Goal: Transaction & Acquisition: Purchase product/service

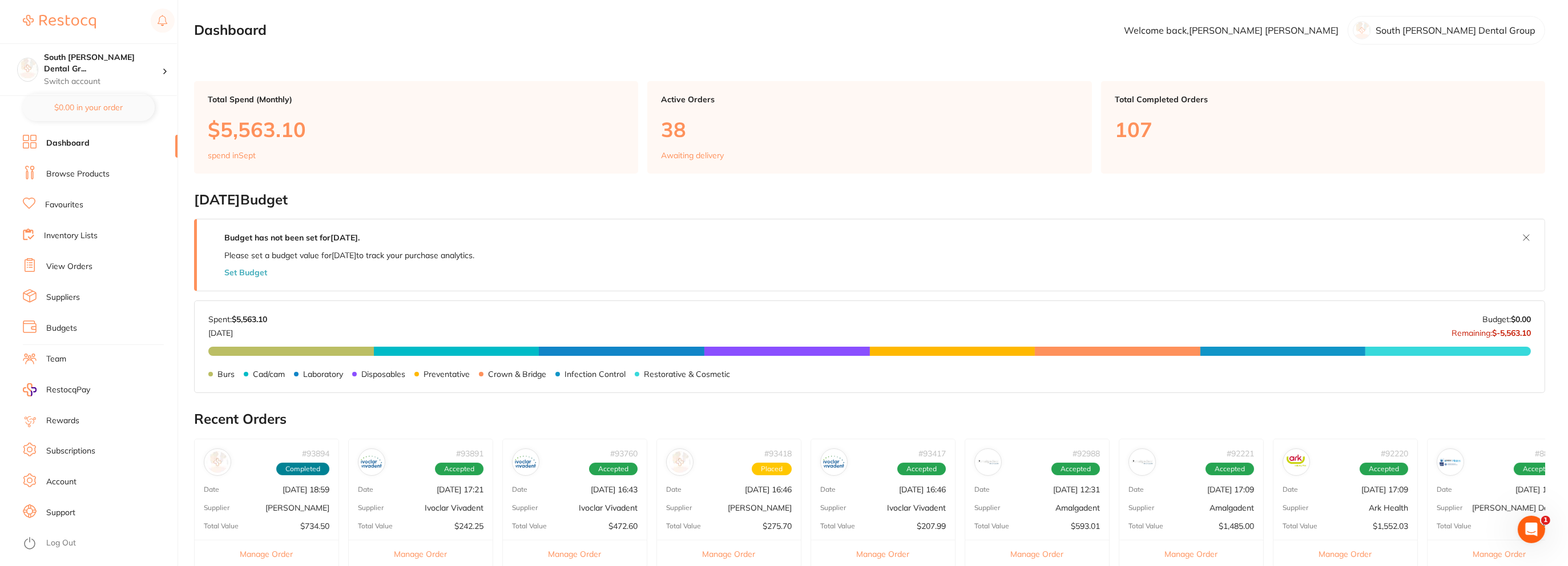
click at [68, 182] on li "Browse Products" at bounding box center [100, 174] width 155 height 17
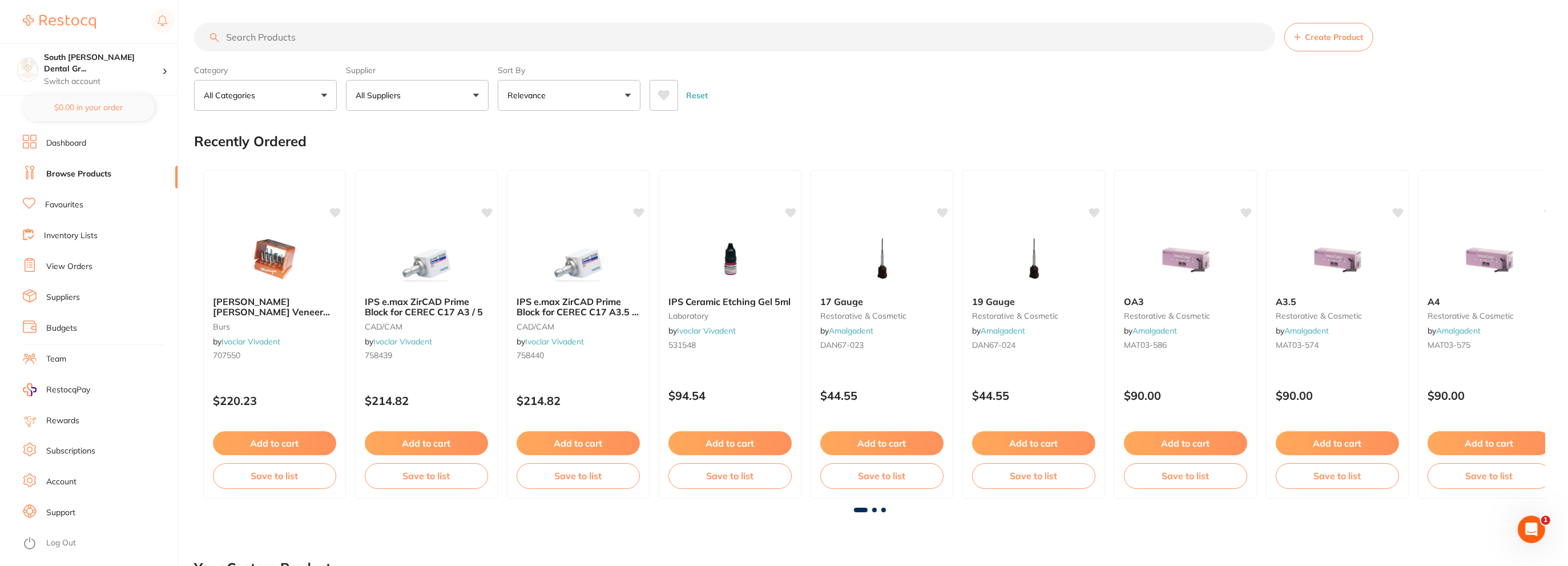
click at [251, 38] on input "search" at bounding box center [735, 36] width 1082 height 28
type input "z"
type input "T"
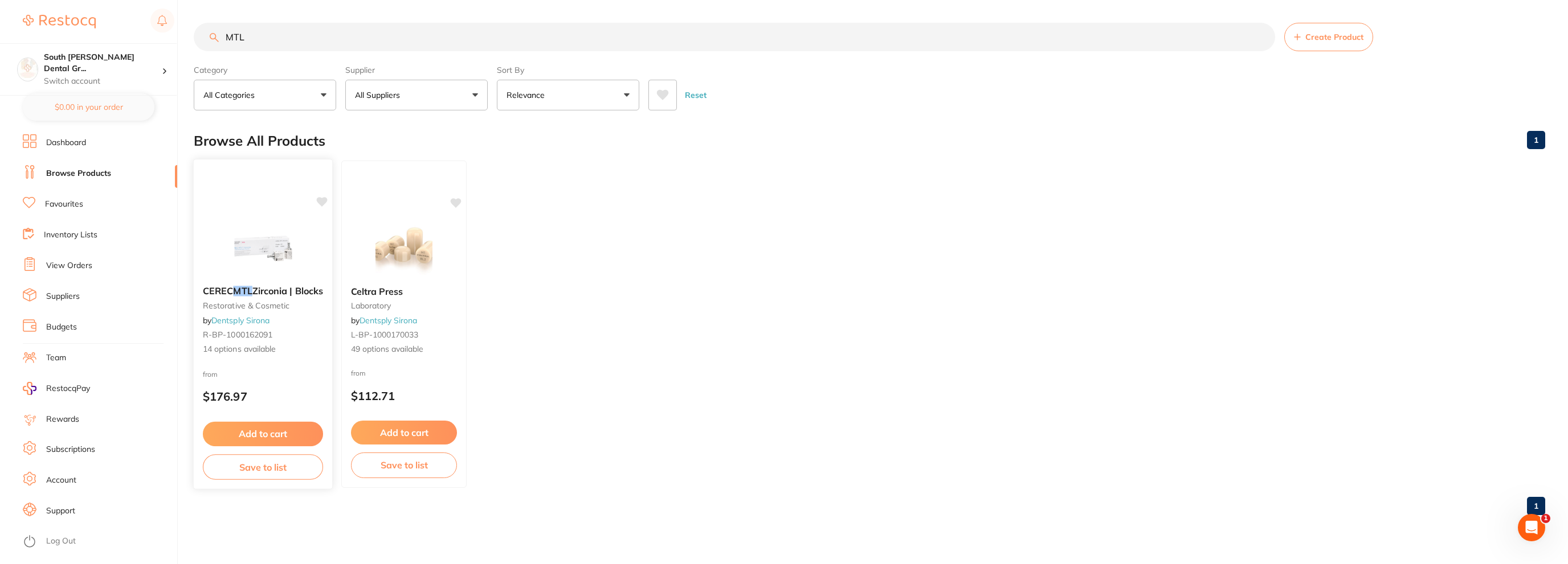
type input "MTL"
click at [264, 273] on img at bounding box center [262, 248] width 74 height 57
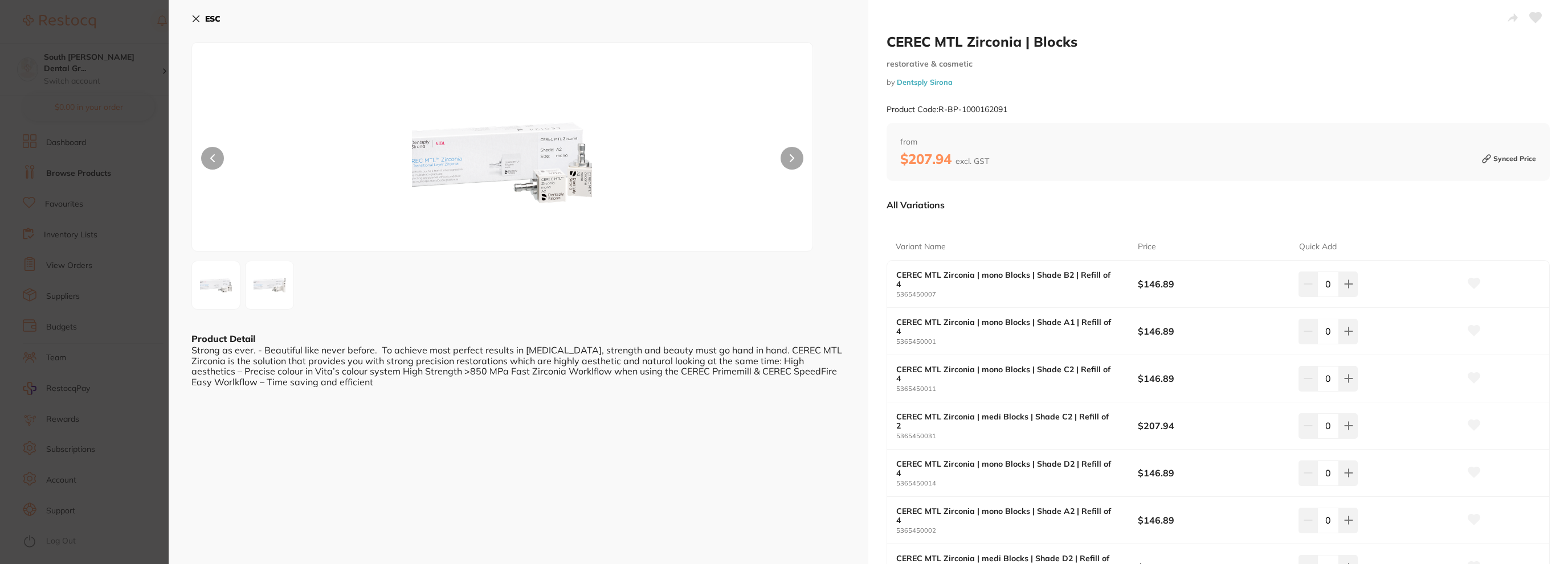
click at [195, 18] on icon at bounding box center [195, 19] width 9 height 9
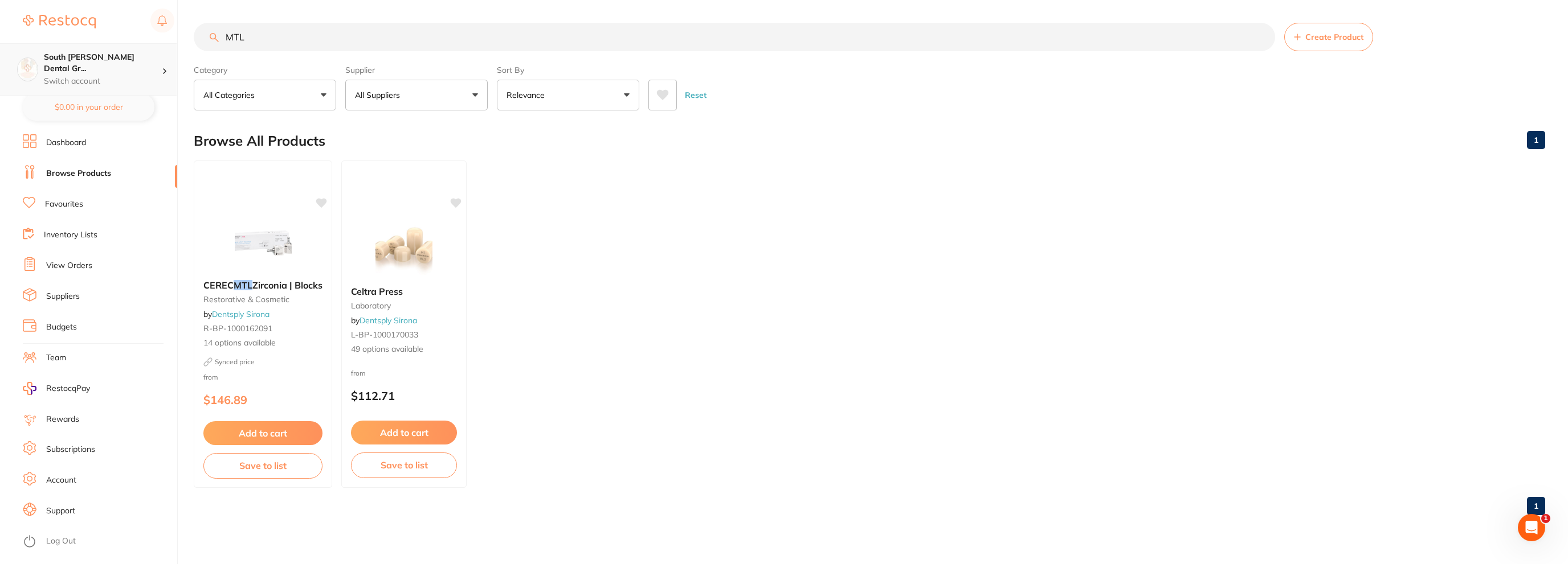
drag, startPoint x: 233, startPoint y: 47, endPoint x: 0, endPoint y: 46, distance: 233.0
click at [0, 46] on div "$734.50 South Burnett Dental Gr... Switch account South Burnett Dental Group $0…" at bounding box center [784, 282] width 1568 height 564
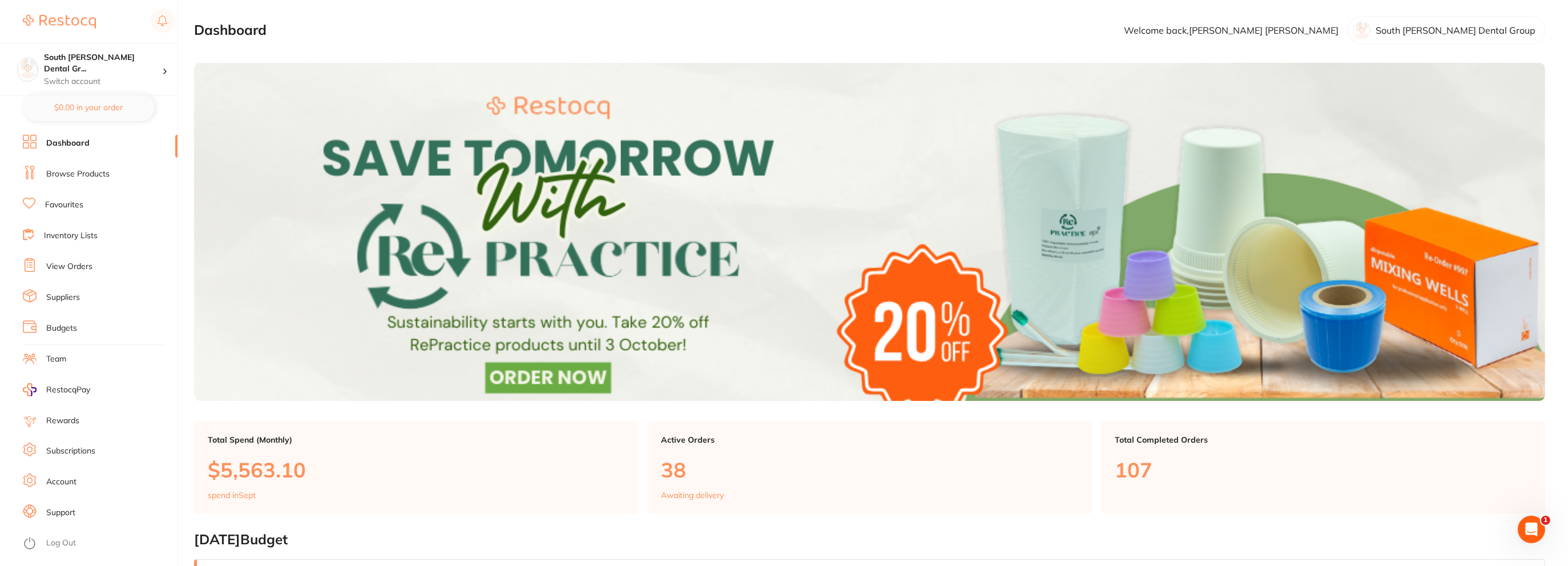
drag, startPoint x: 70, startPoint y: 131, endPoint x: 76, endPoint y: 137, distance: 8.5
click at [71, 131] on section "South Burnett Dental Gr... Switch account South Burnett Dental Group $0.00 in y…" at bounding box center [89, 283] width 178 height 566
click at [77, 138] on link "Dashboard" at bounding box center [68, 143] width 44 height 11
click at [94, 164] on ul "Dashboard Browse Products Favourites Inventory Lists View Orders Suppliers Budg…" at bounding box center [100, 351] width 155 height 432
click at [87, 173] on link "Browse Products" at bounding box center [78, 174] width 63 height 11
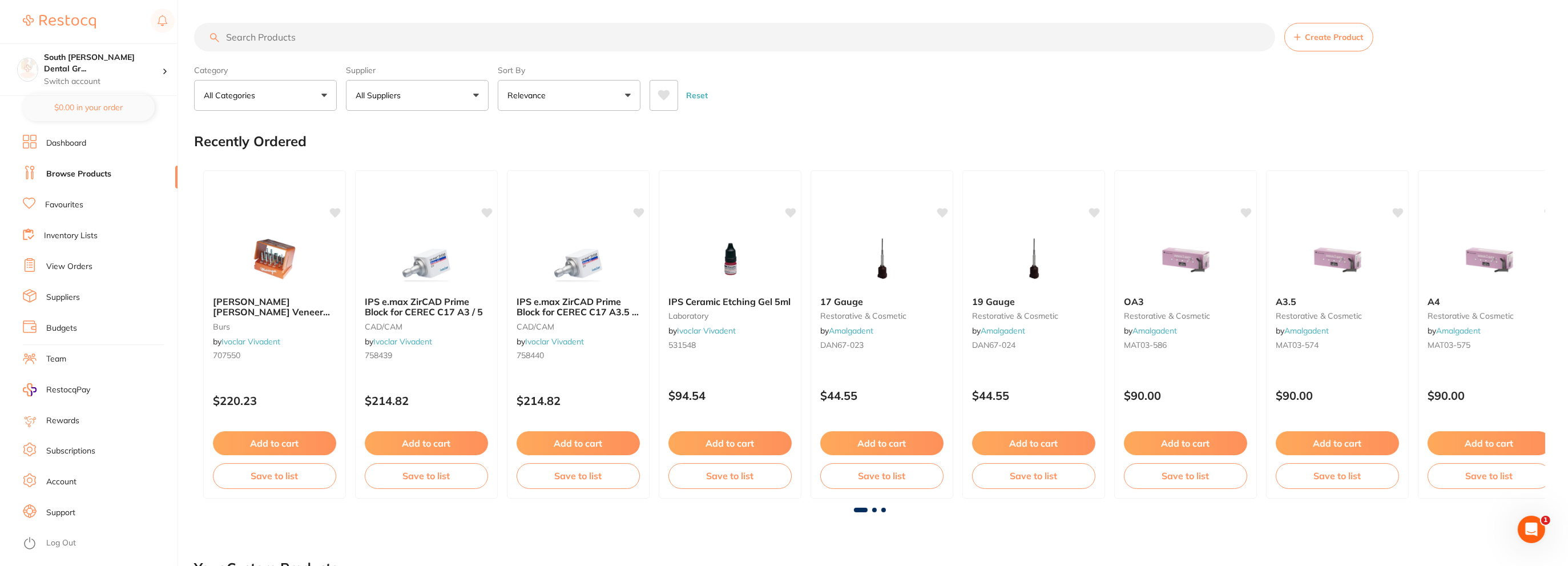
click at [76, 270] on link "View Orders" at bounding box center [69, 266] width 46 height 11
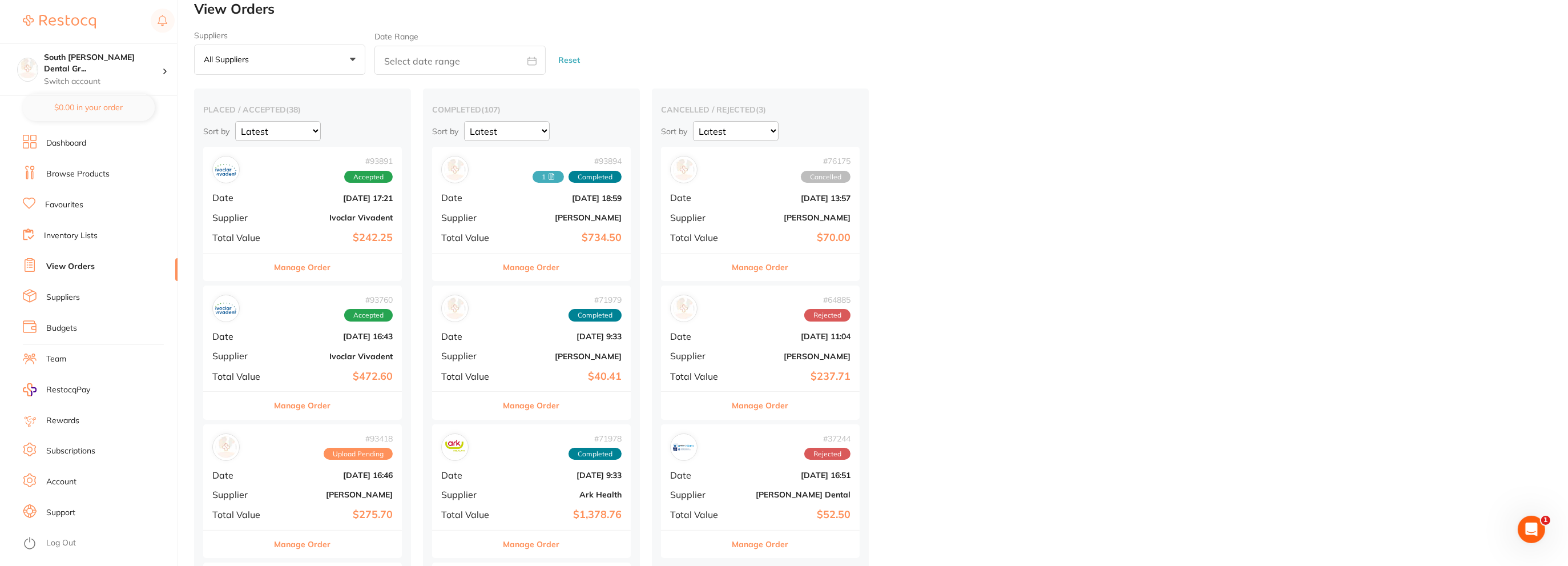
scroll to position [114, 0]
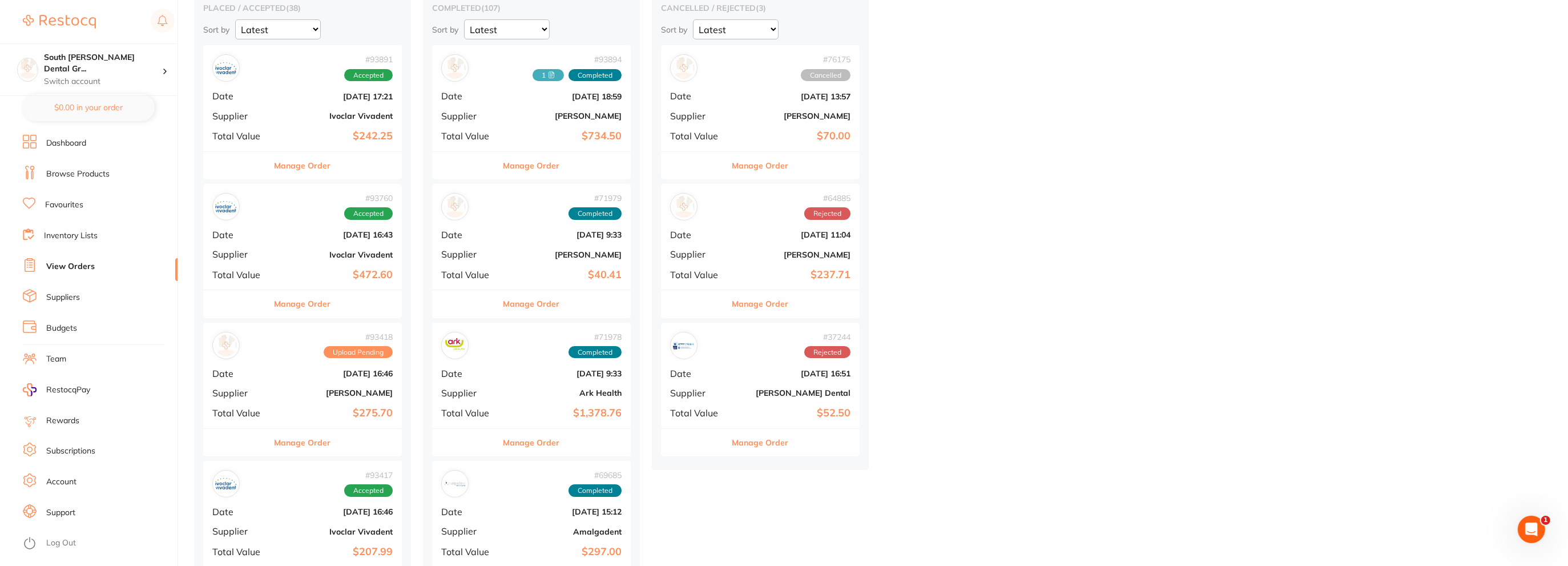
click at [307, 373] on b "[DATE] 16:46" at bounding box center [335, 373] width 114 height 9
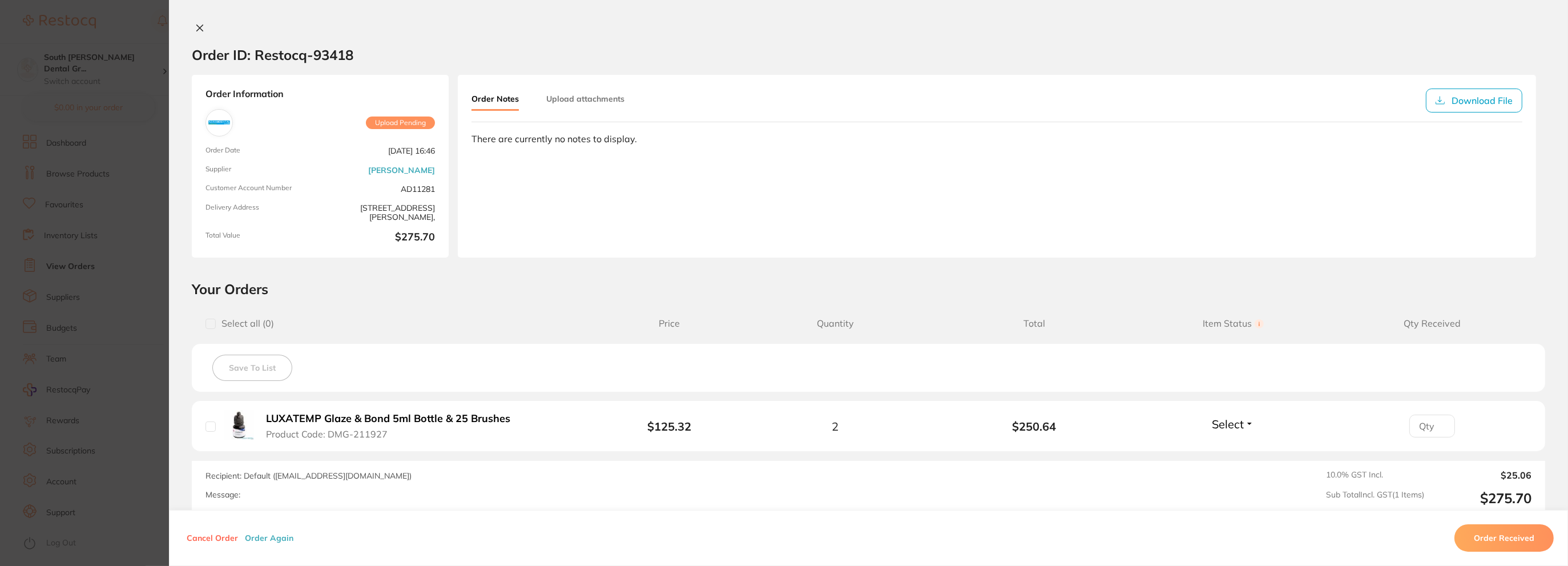
click at [220, 117] on img at bounding box center [219, 122] width 22 height 22
click at [563, 92] on button "Upload attachments" at bounding box center [585, 98] width 78 height 20
click at [195, 29] on icon at bounding box center [199, 28] width 9 height 9
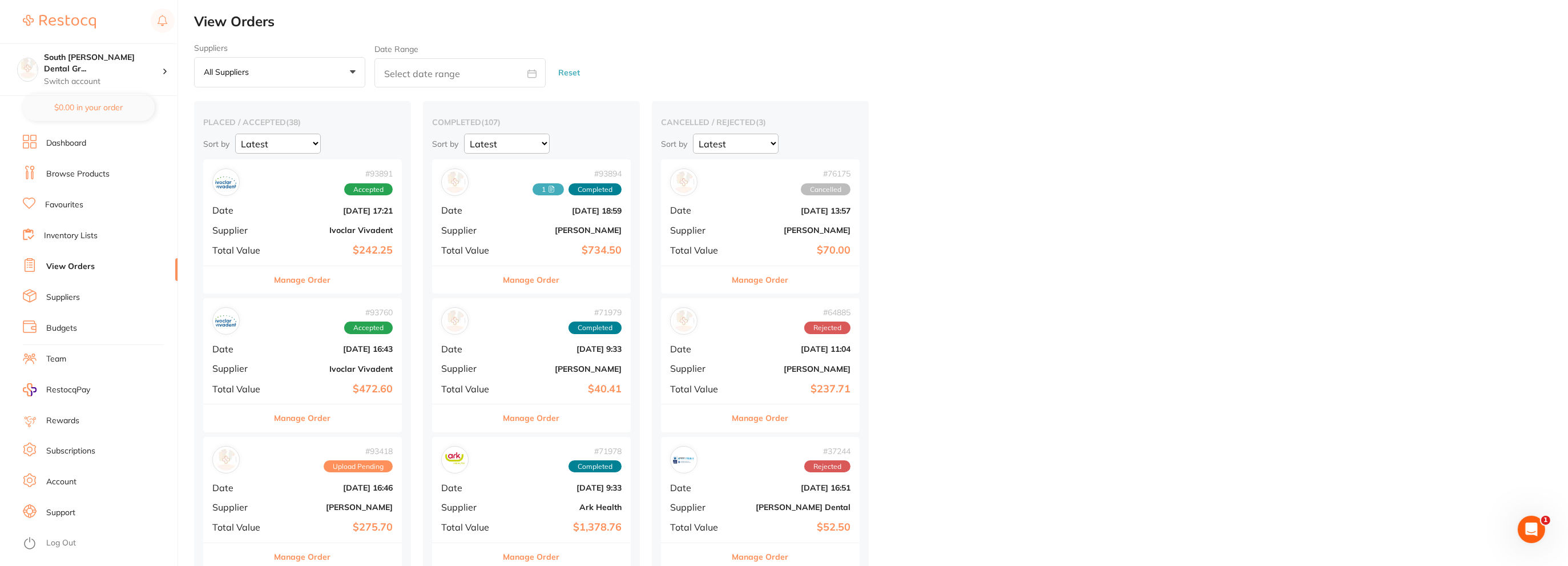
click at [100, 175] on link "Browse Products" at bounding box center [78, 174] width 63 height 11
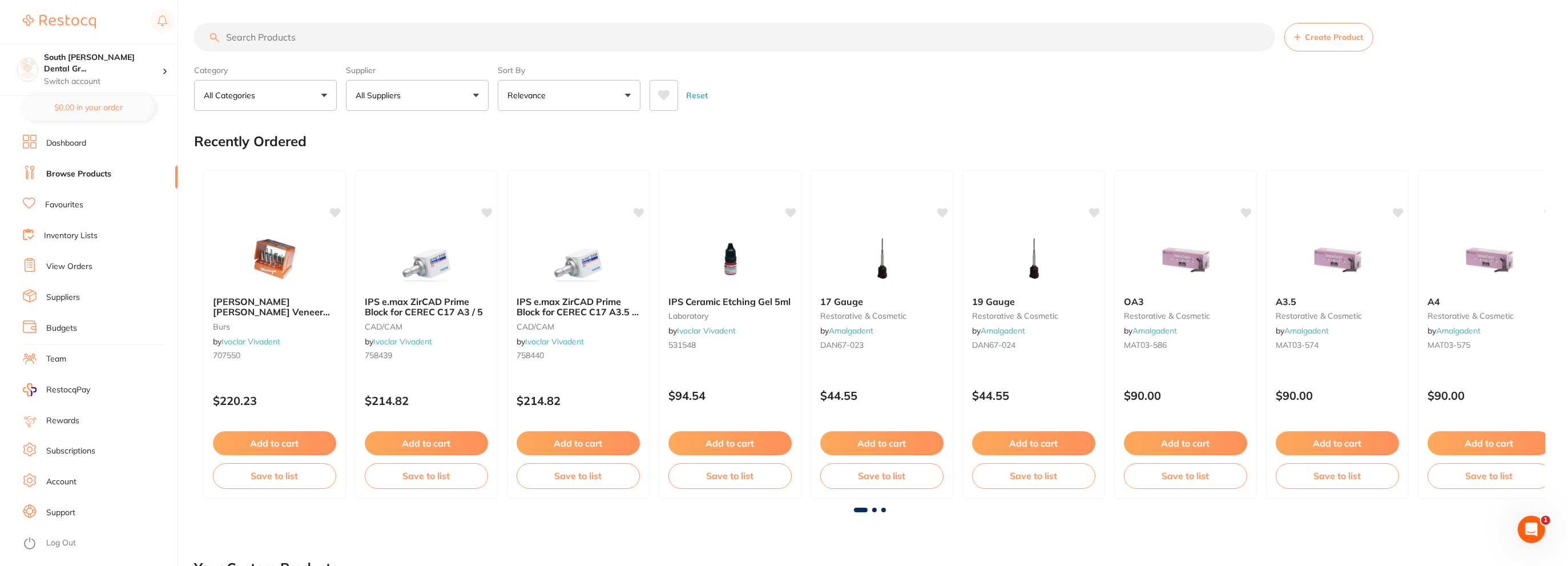
click at [323, 39] on input "search" at bounding box center [735, 36] width 1082 height 28
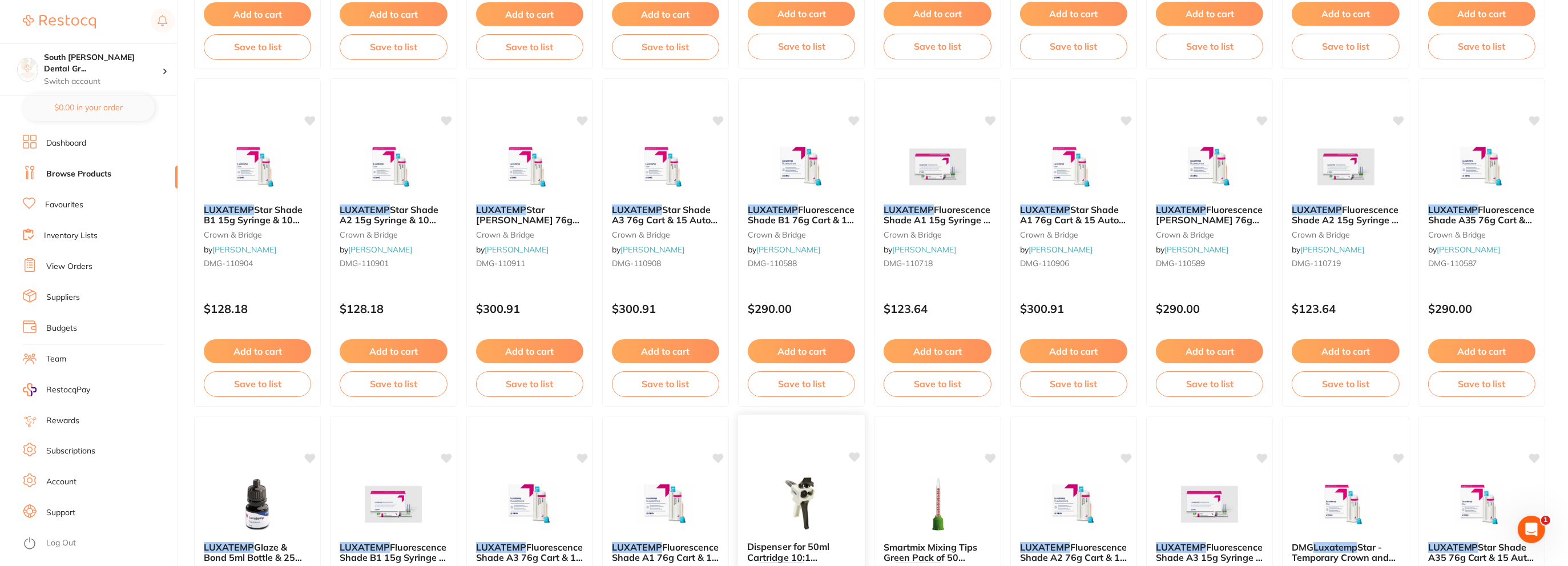
scroll to position [743, 0]
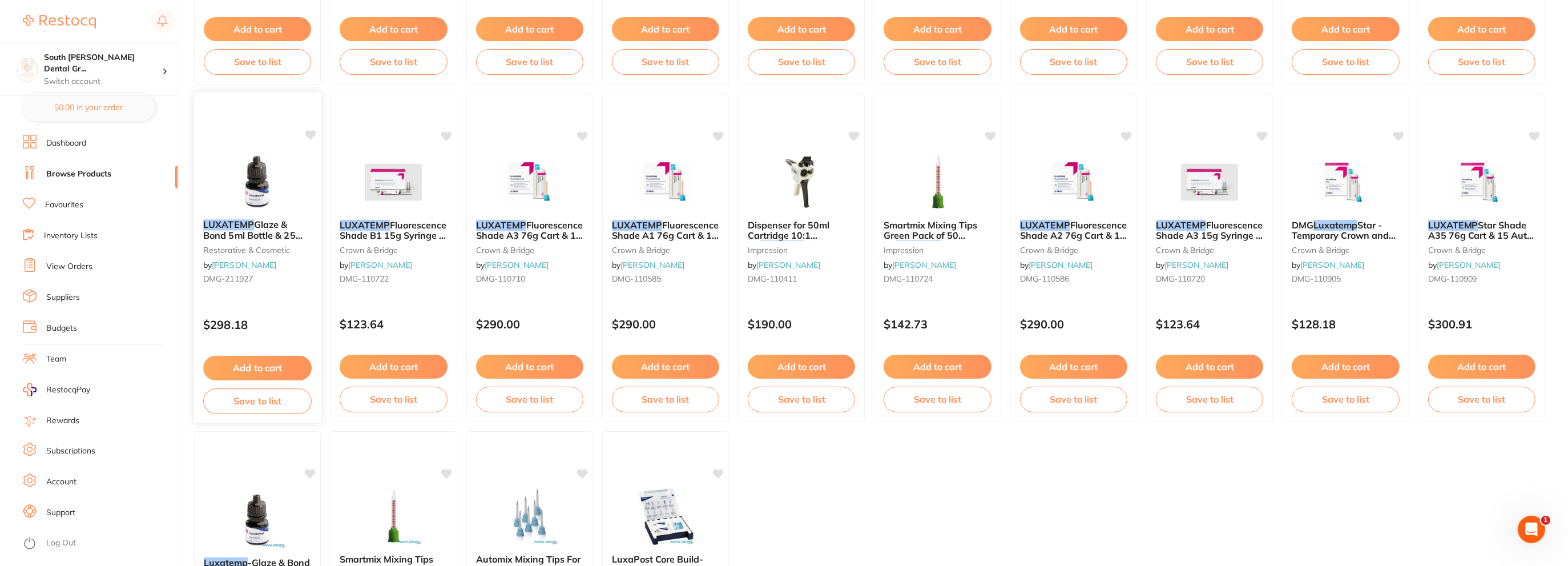
type input "luxatemp"
click at [271, 189] on img at bounding box center [257, 181] width 74 height 57
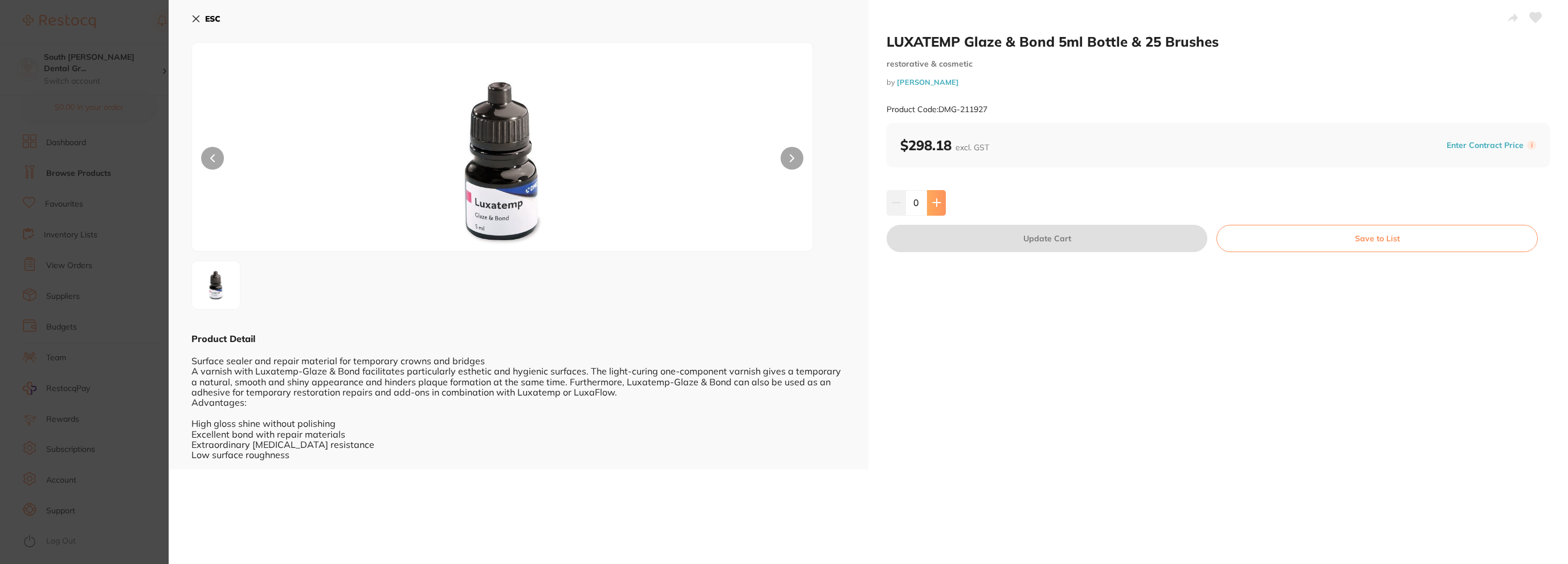
click at [929, 198] on button at bounding box center [936, 203] width 19 height 25
type input "1"
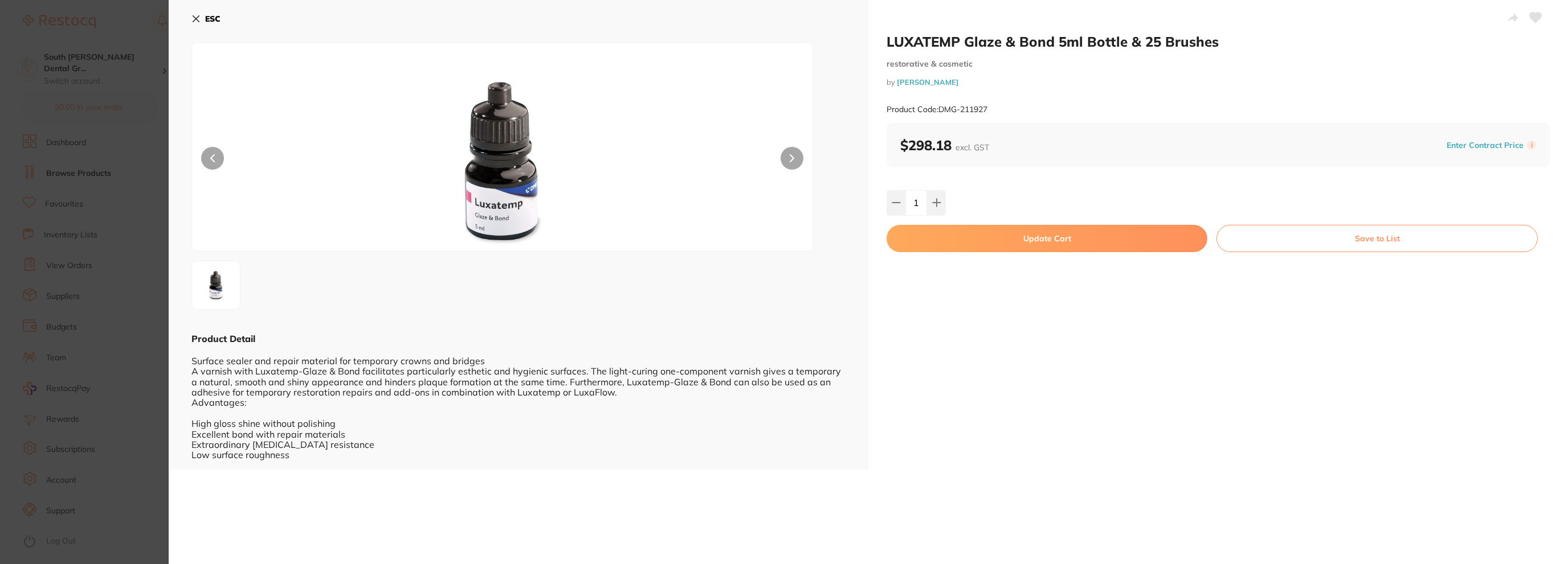
click at [1017, 239] on button "Update Cart" at bounding box center [1046, 239] width 321 height 27
checkbox input "false"
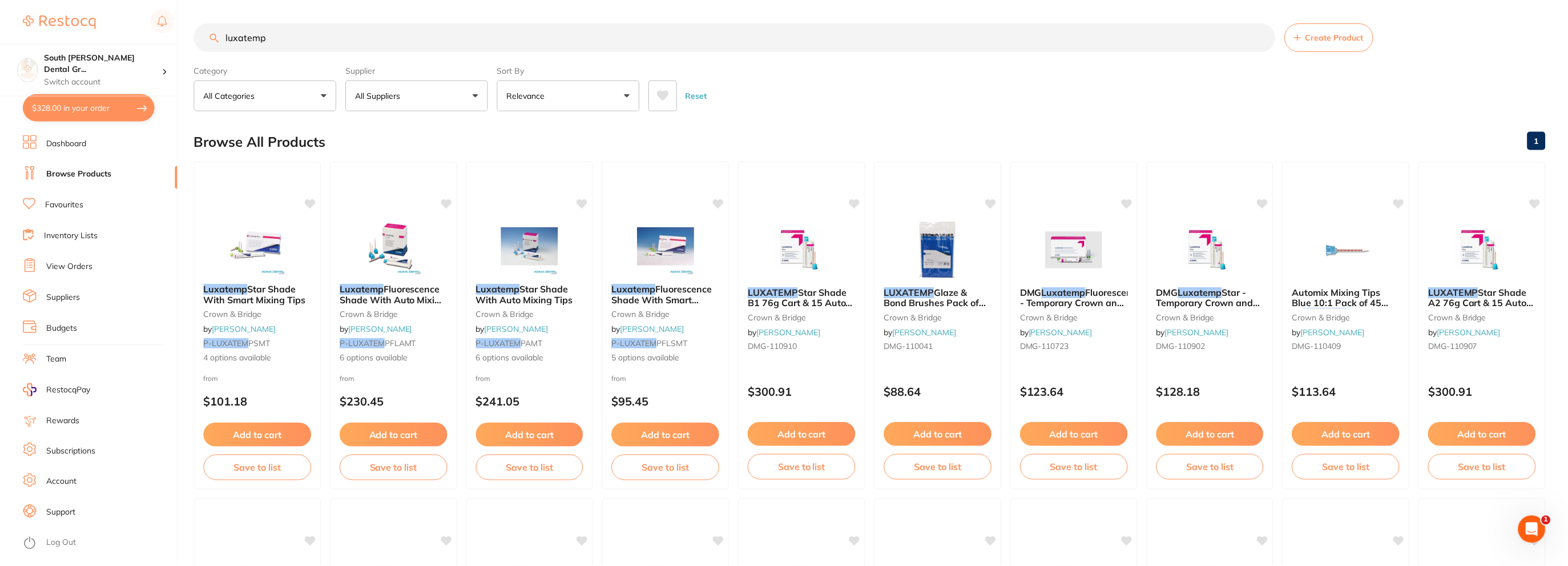
scroll to position [743, 0]
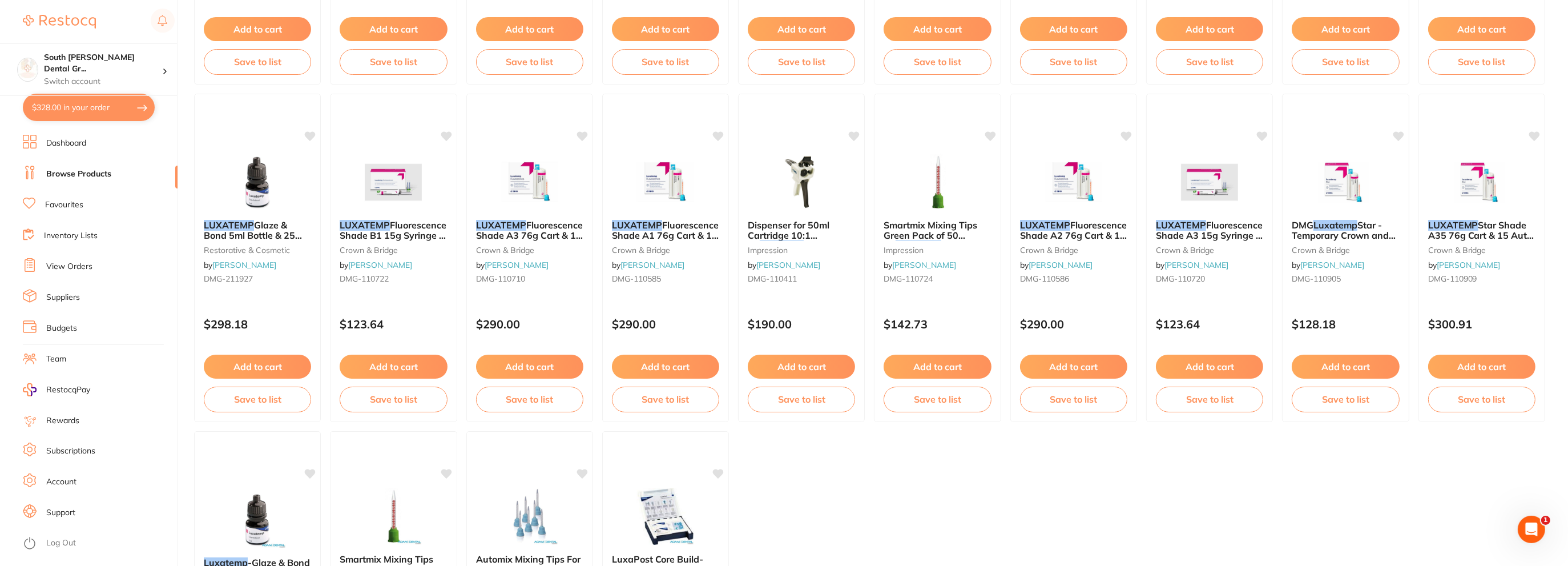
click at [54, 262] on link "View Orders" at bounding box center [69, 266] width 46 height 11
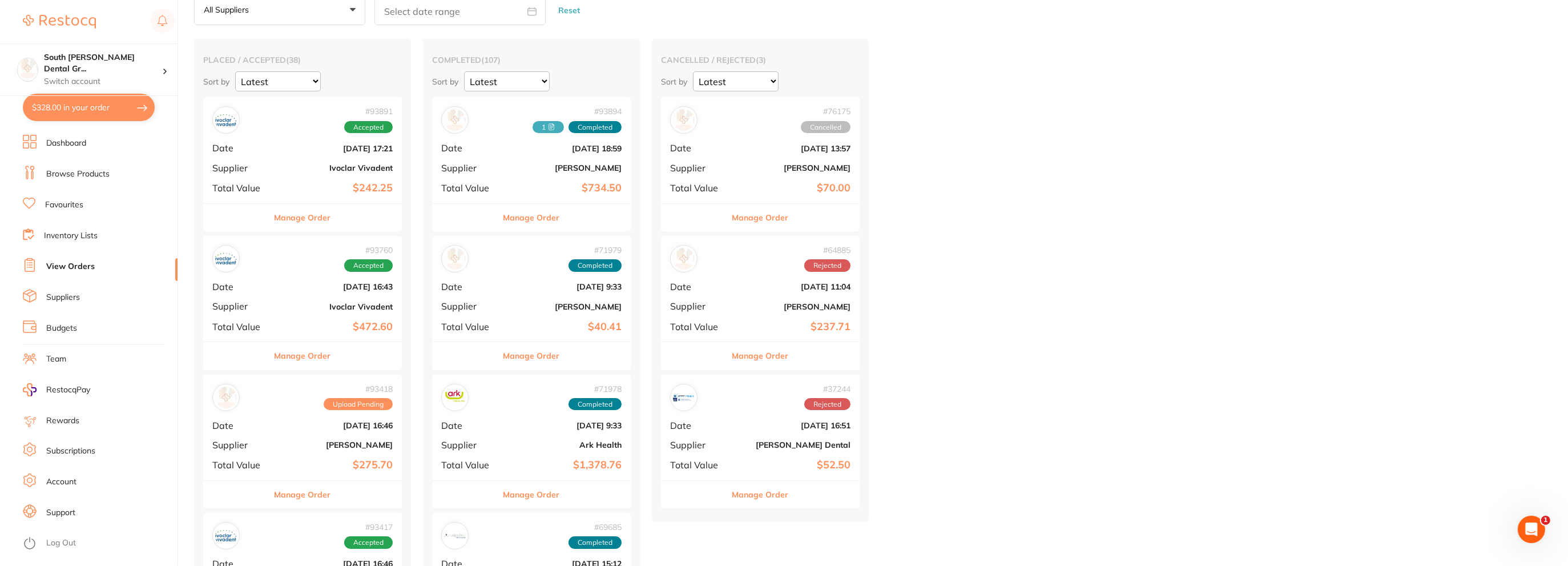
scroll to position [57, 0]
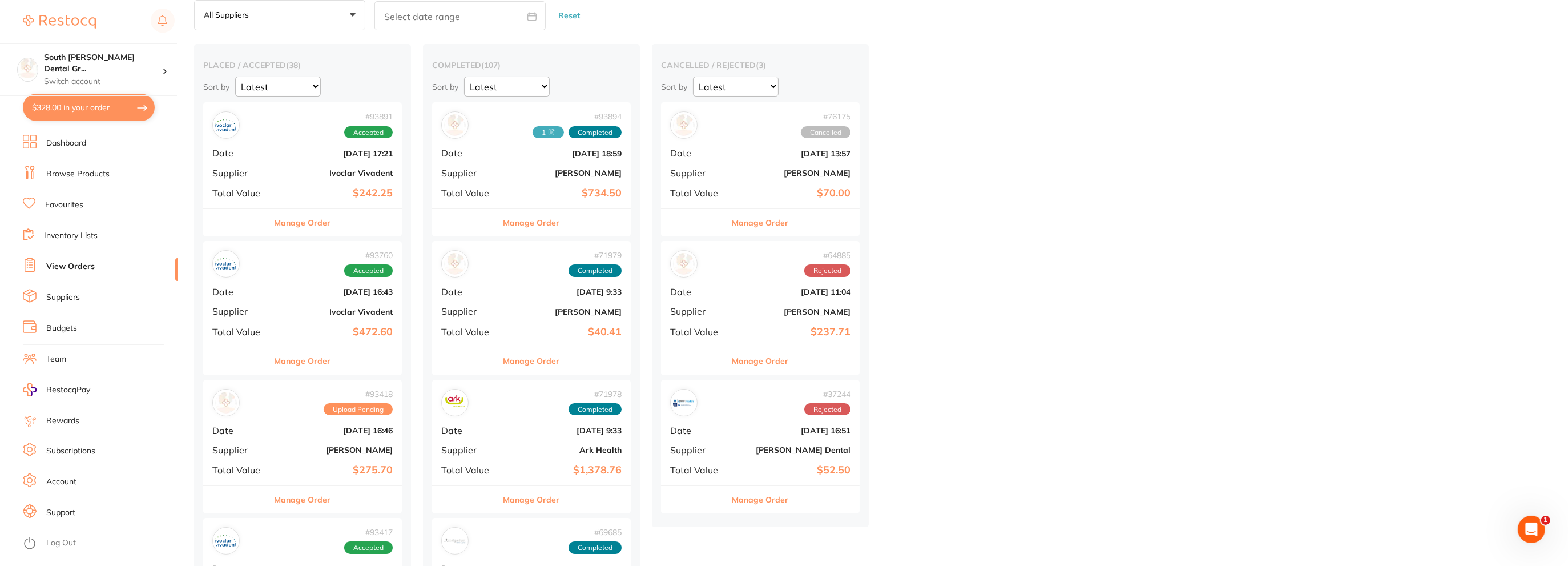
click at [352, 417] on div "# 93418 Upload Pending Date Sept 10 2025, 16:46 Supplier Adam Dental Total Valu…" at bounding box center [303, 432] width 199 height 106
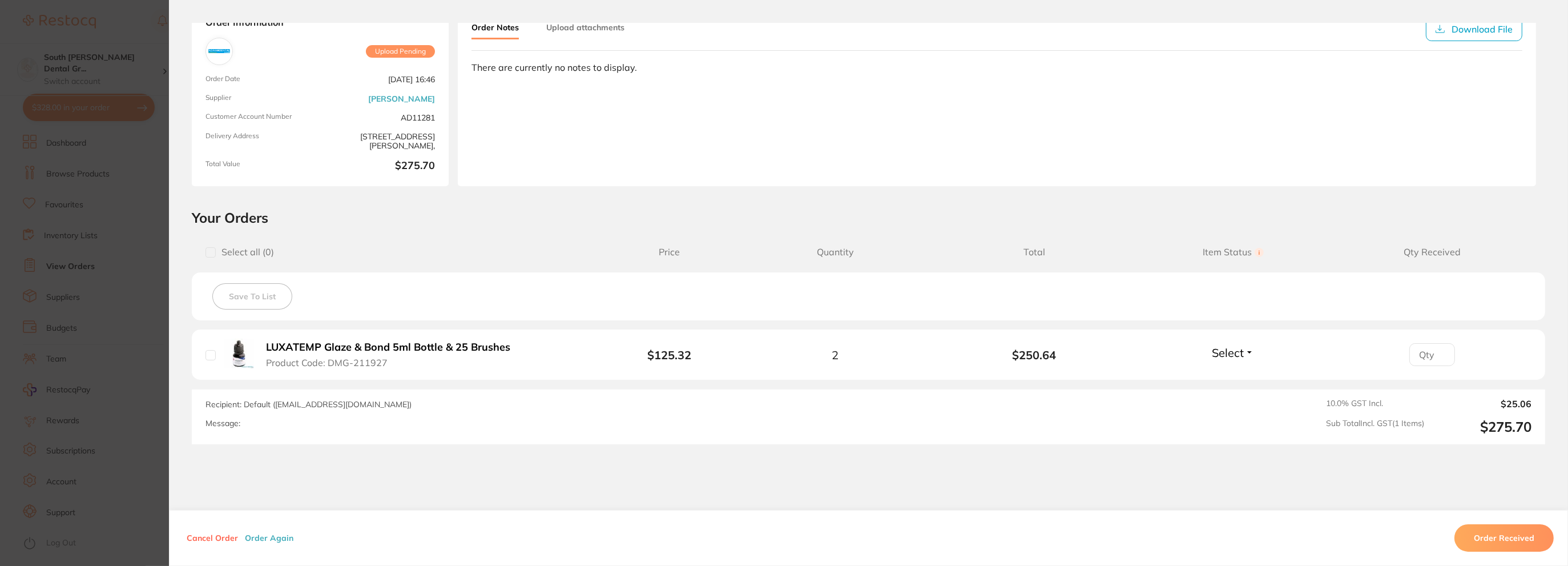
scroll to position [119, 0]
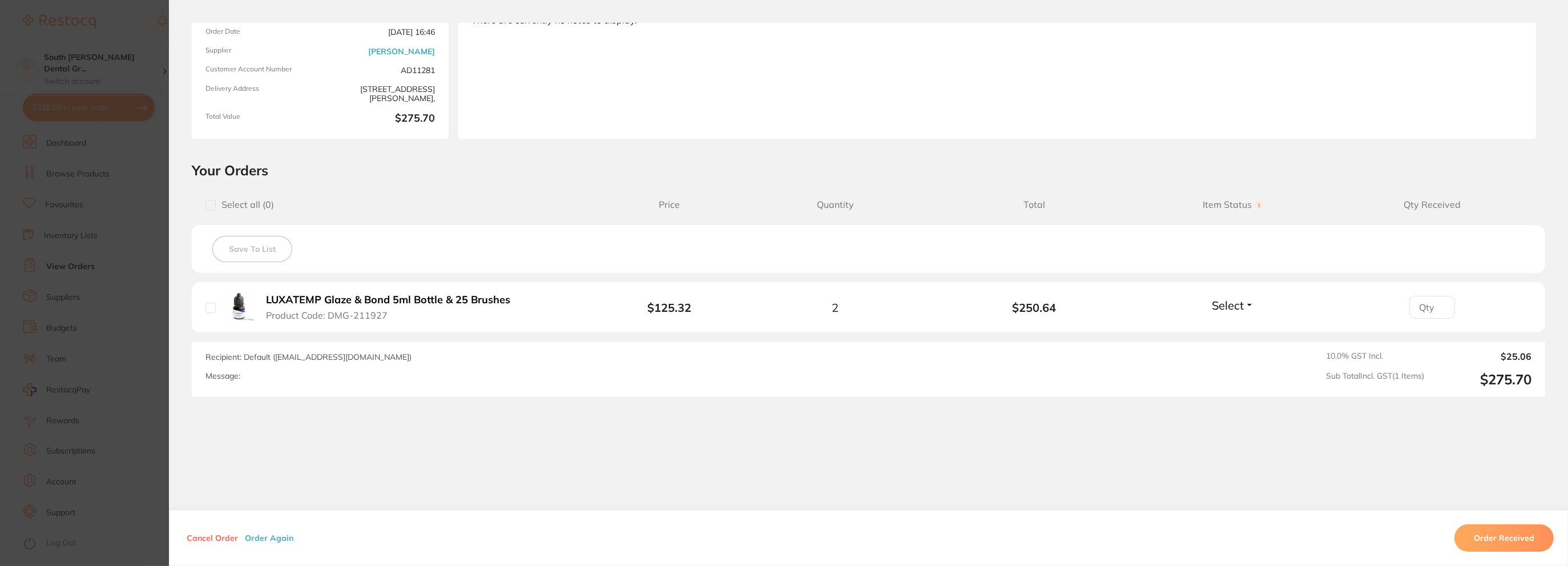
click at [409, 312] on button "LUXATEMP Glaze & Bond 5ml Bottle & 25 Brushes Product Code: DMG-211927" at bounding box center [392, 308] width 258 height 28
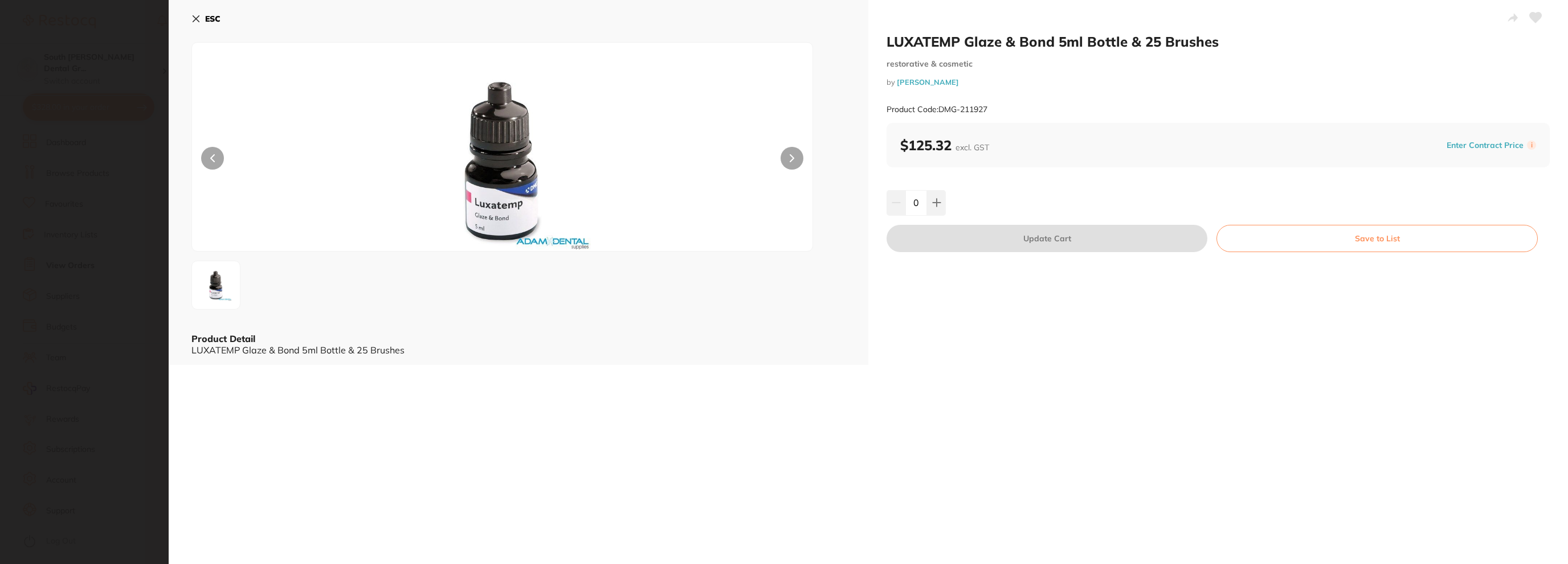
scroll to position [0, 0]
click at [209, 23] on b "ESC" at bounding box center [212, 19] width 15 height 10
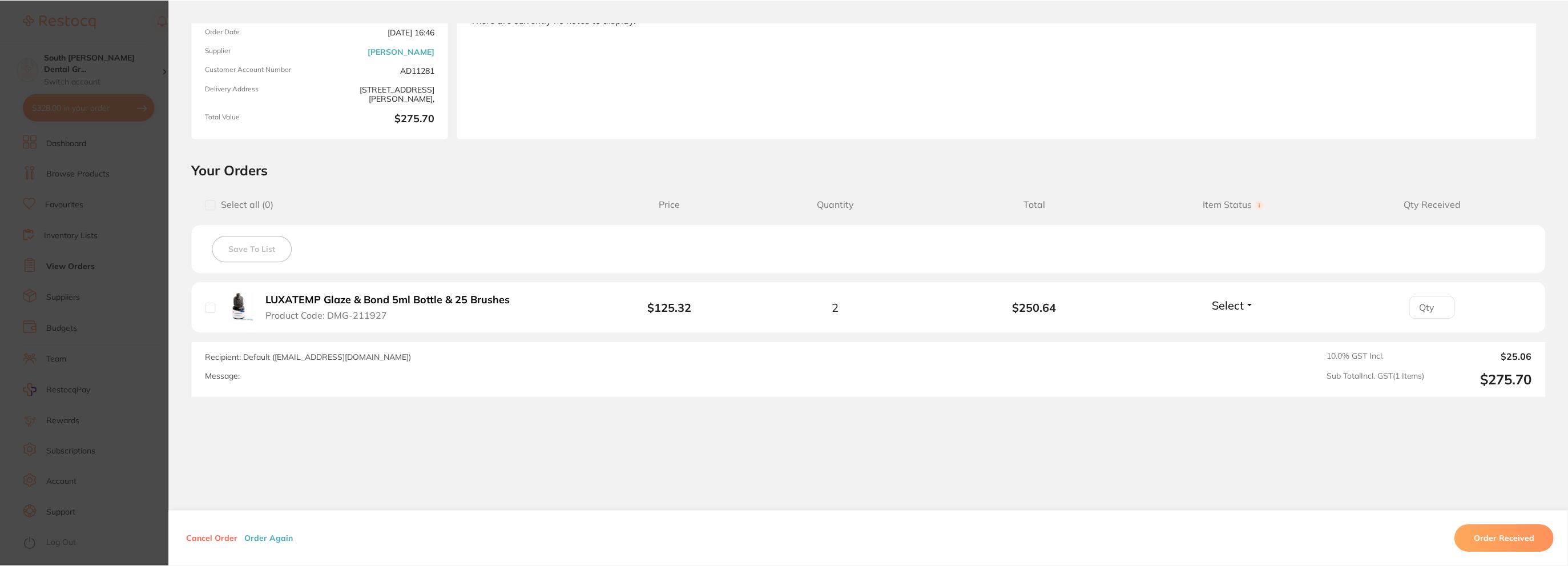
scroll to position [57, 0]
click at [418, 299] on b "LUXATEMP Glaze & Bond 5ml Bottle & 25 Brushes" at bounding box center [388, 300] width 244 height 12
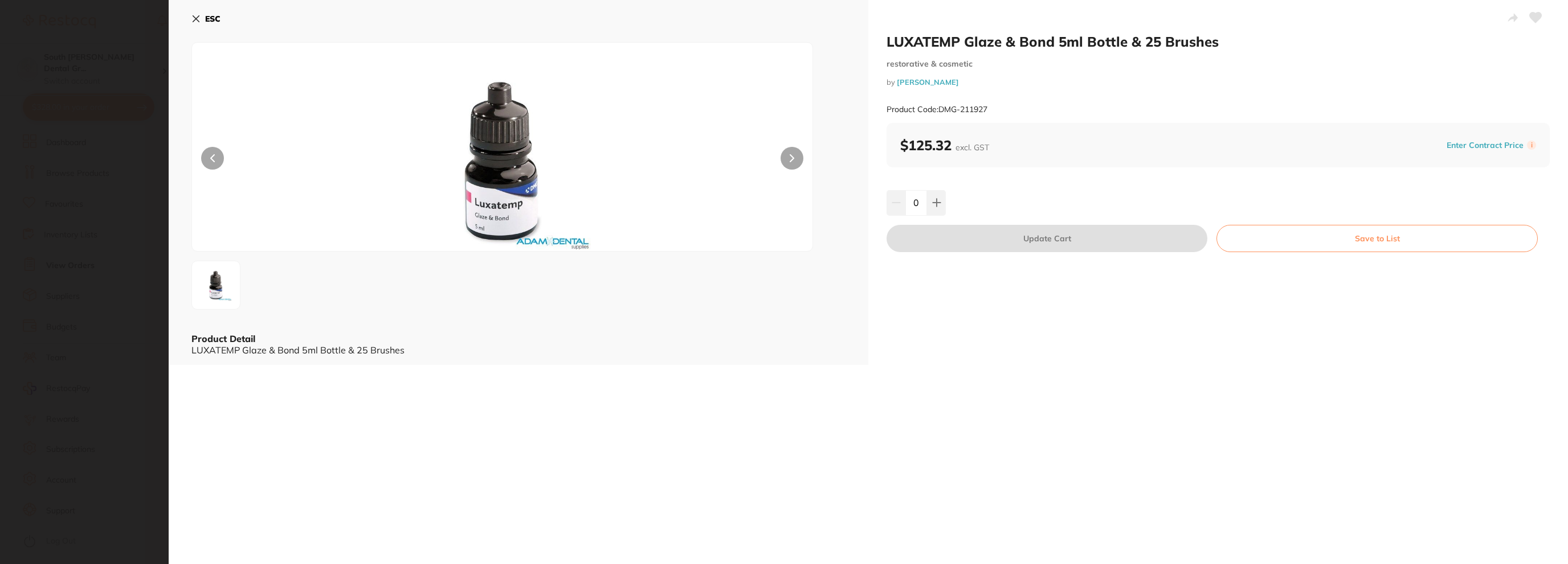
scroll to position [0, 0]
click at [189, 23] on div "ESC Product Detail LUXATEMP Glaze & Bond 5ml Bottle & 25 Brushes" at bounding box center [518, 182] width 700 height 365
click at [196, 19] on icon at bounding box center [195, 19] width 9 height 9
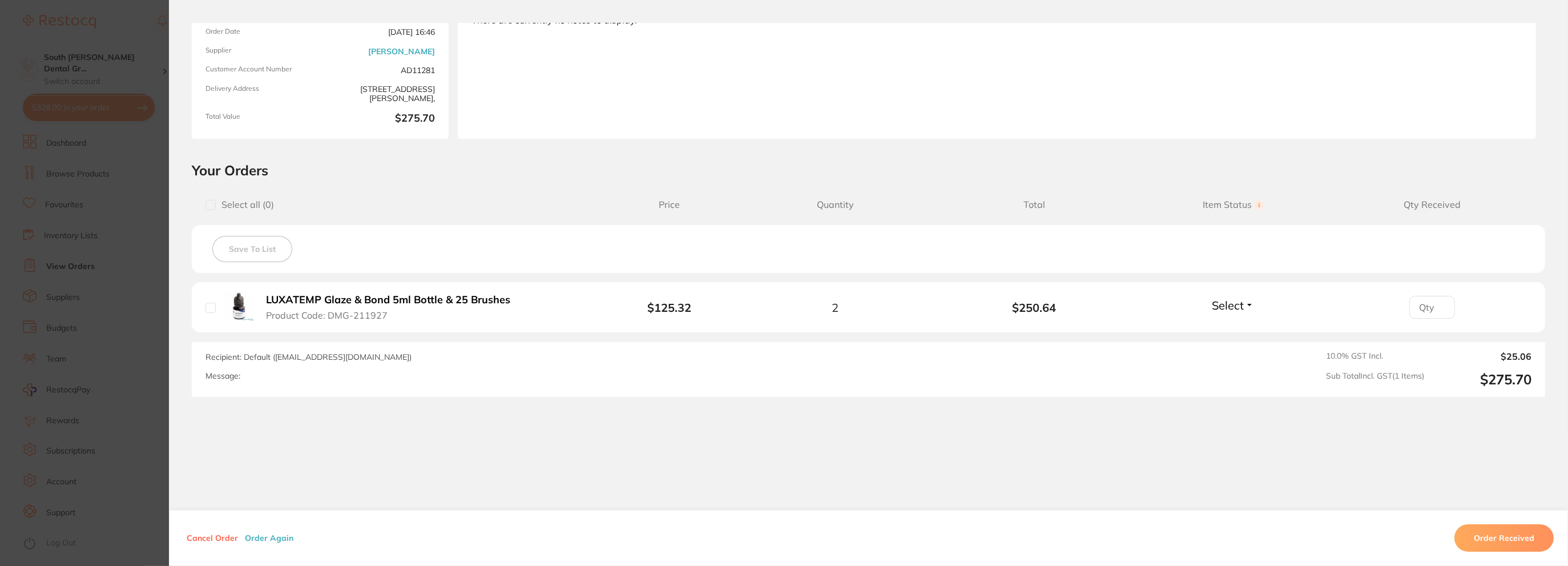
scroll to position [800, 0]
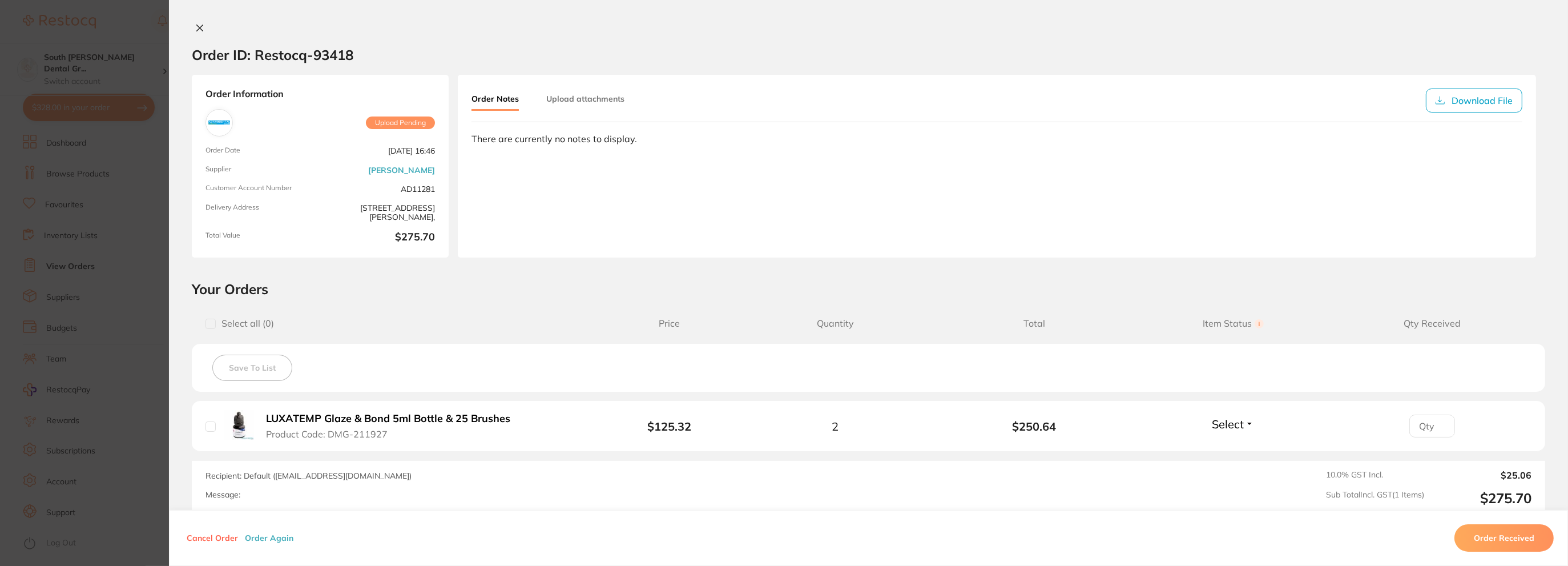
click at [205, 532] on div "Cancel Order Order Again Order Received" at bounding box center [869, 538] width 1400 height 56
click at [203, 537] on button "Cancel Order" at bounding box center [213, 538] width 58 height 11
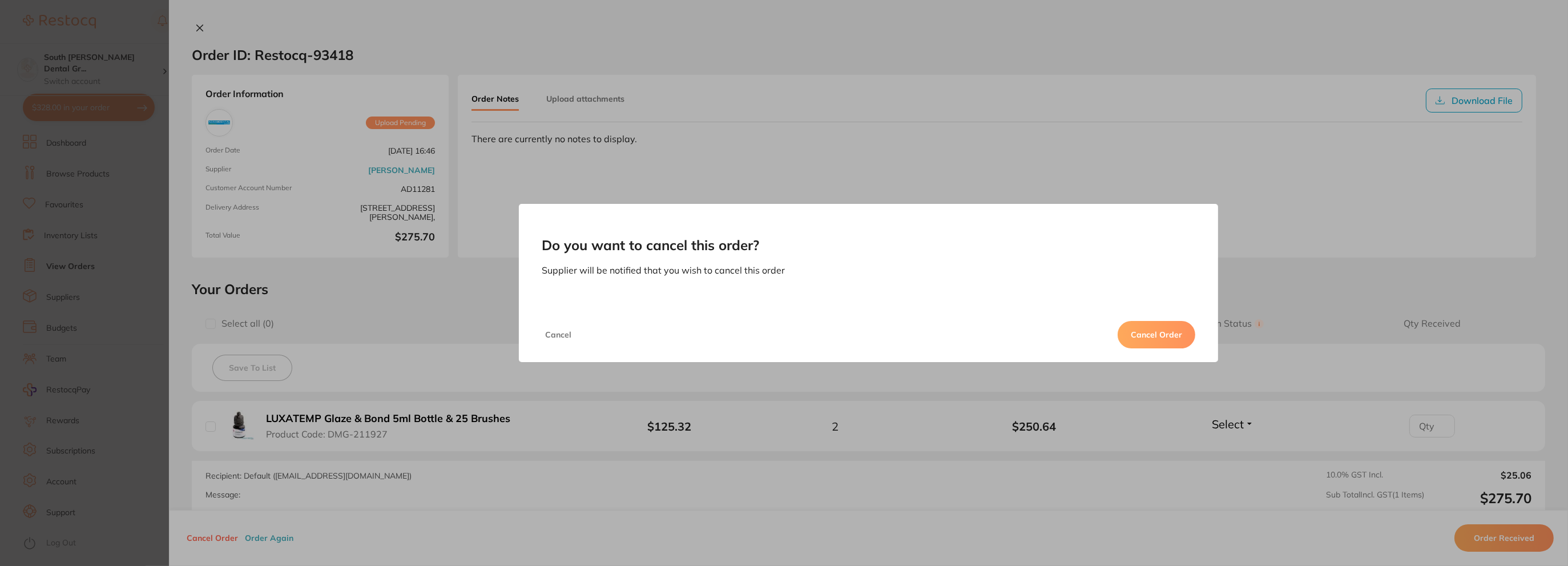
click at [1155, 329] on button "Cancel Order" at bounding box center [1157, 335] width 78 height 28
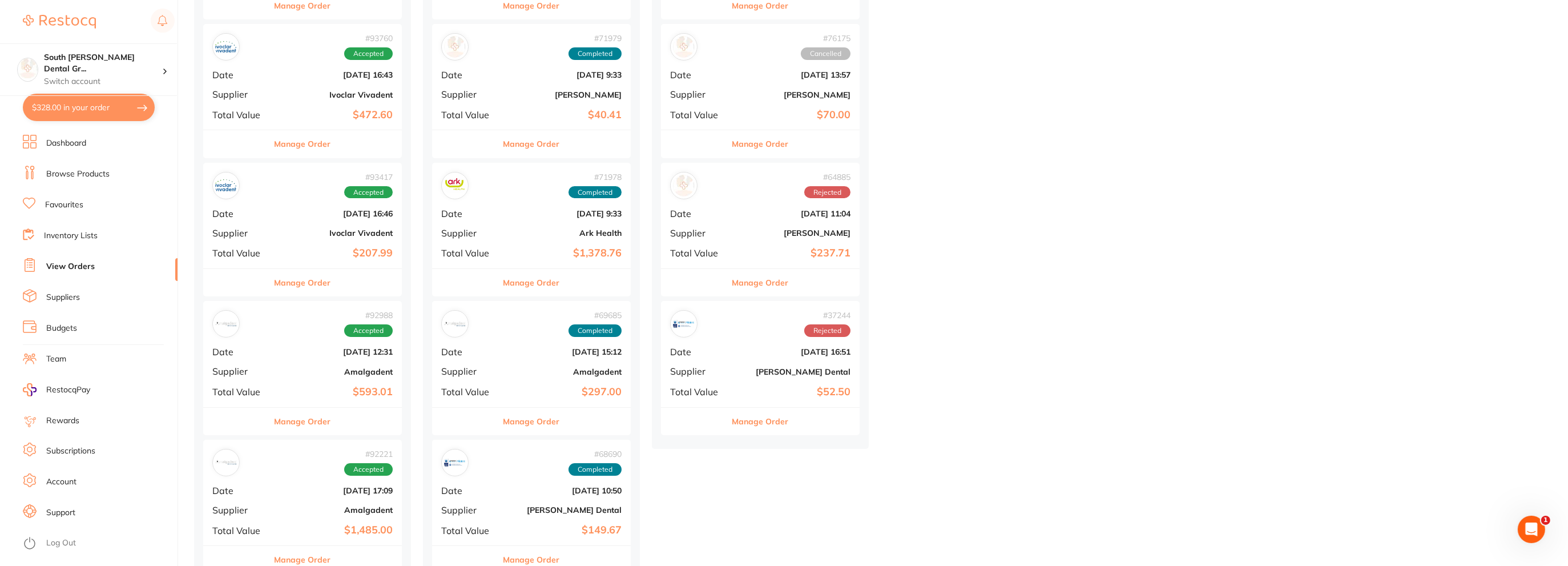
scroll to position [343, 0]
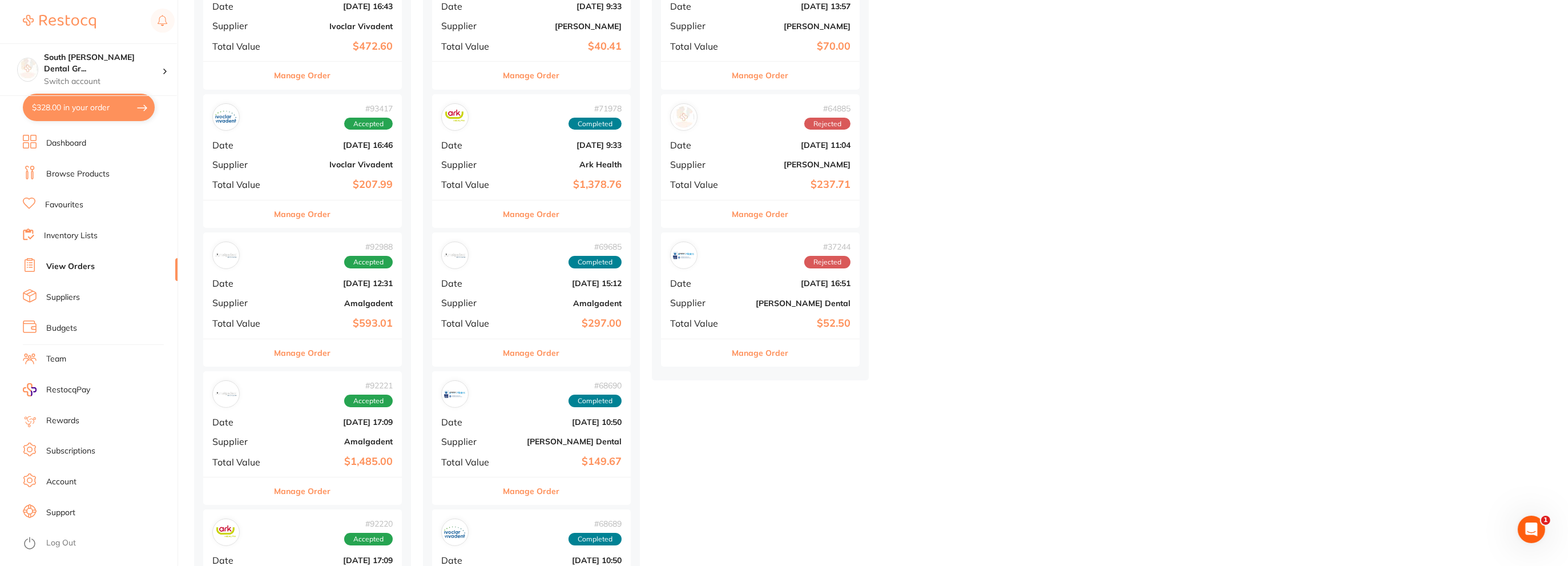
click at [682, 251] on img at bounding box center [684, 255] width 22 height 22
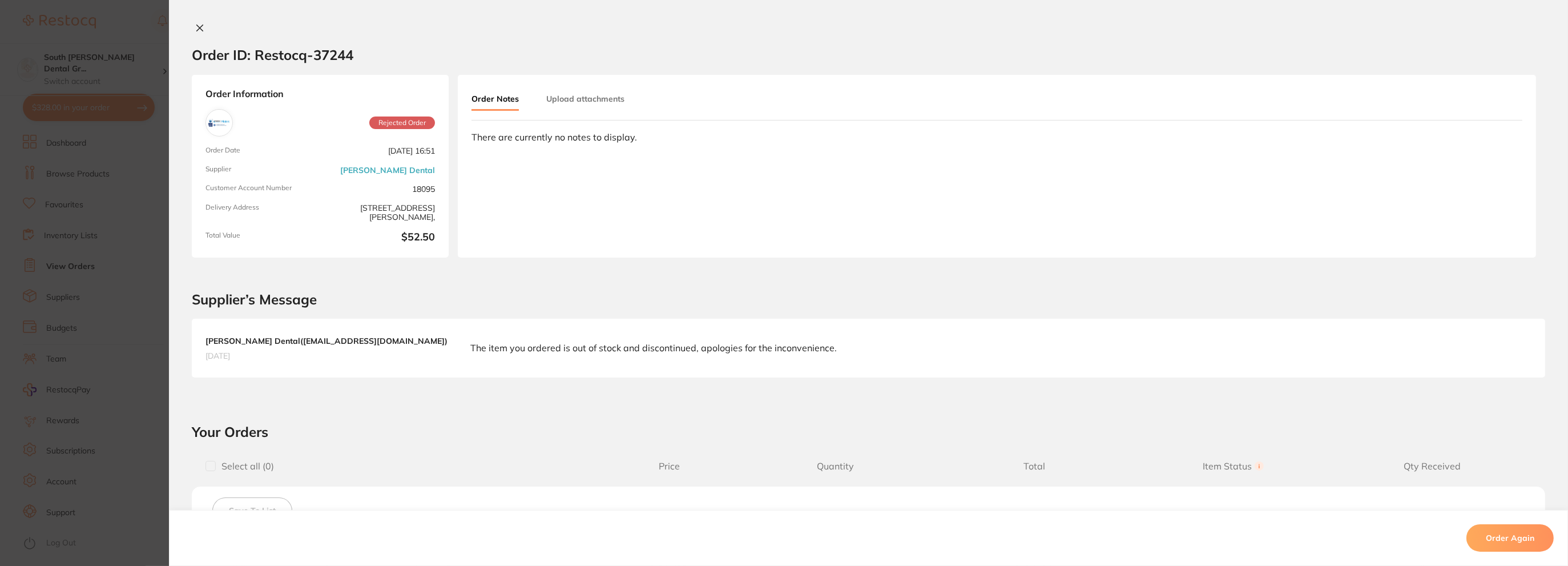
click at [197, 27] on icon at bounding box center [200, 28] width 6 height 6
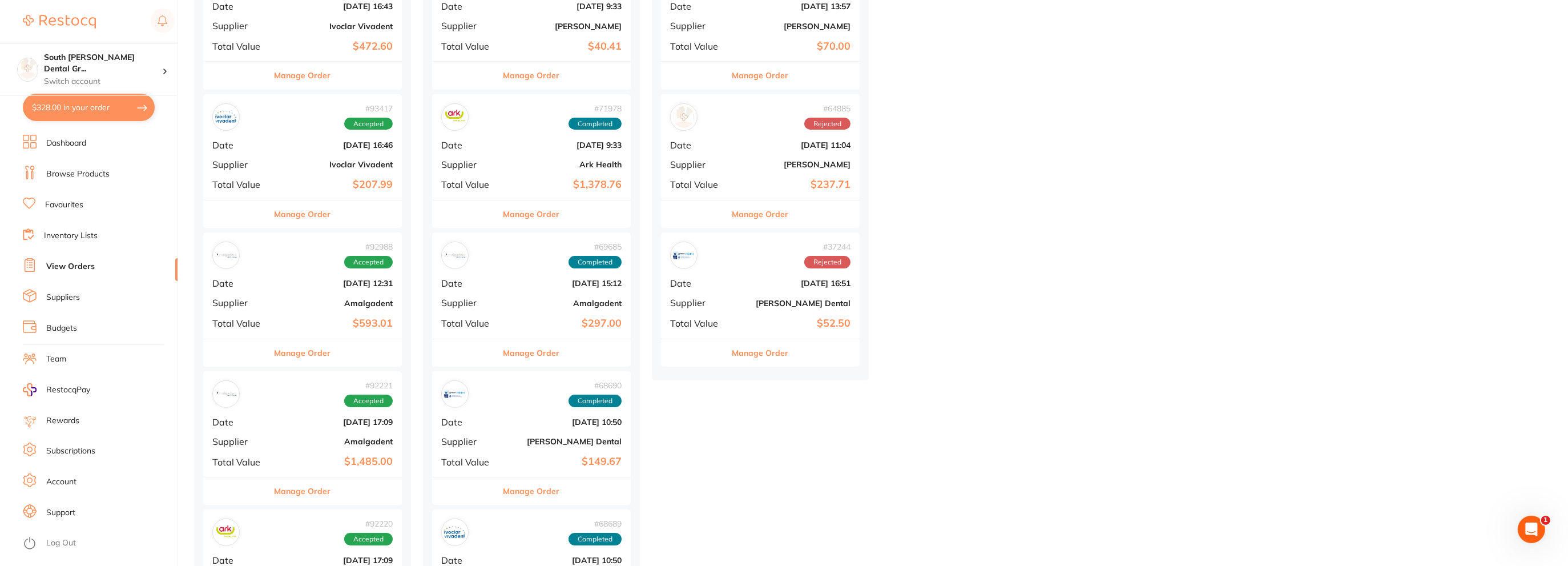
click at [745, 180] on b "$237.71" at bounding box center [793, 185] width 114 height 12
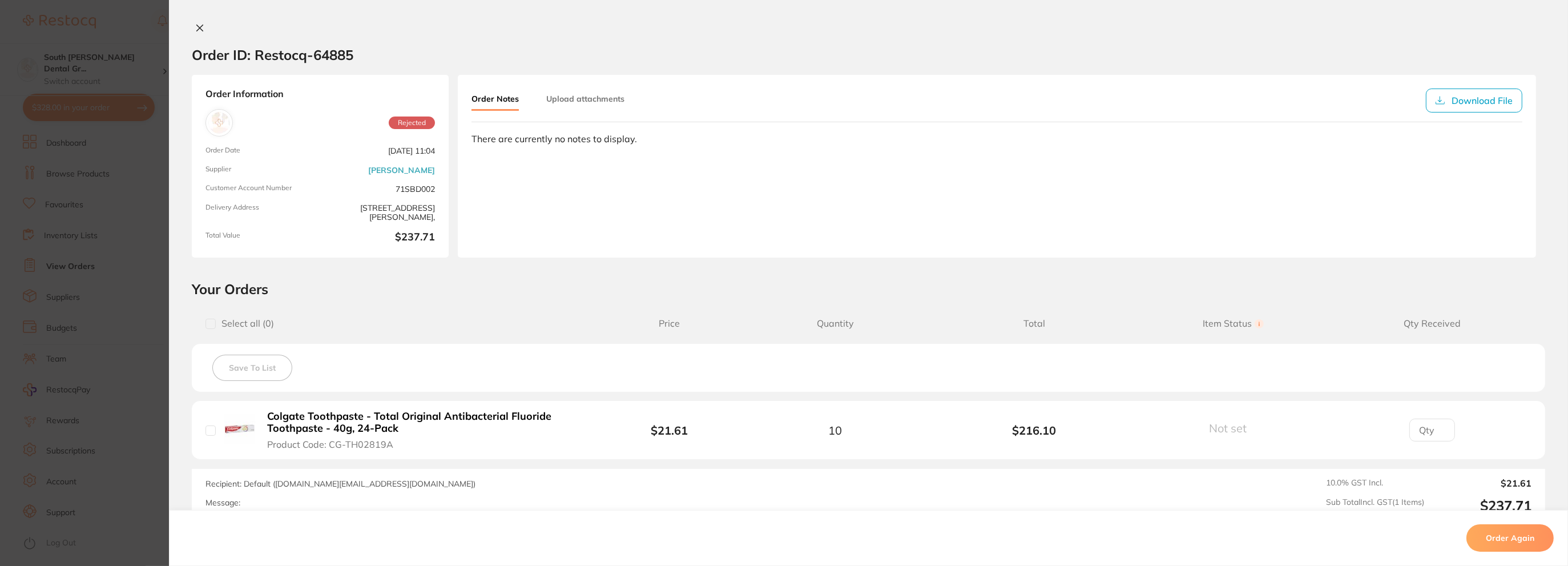
click at [192, 29] on button at bounding box center [200, 28] width 16 height 12
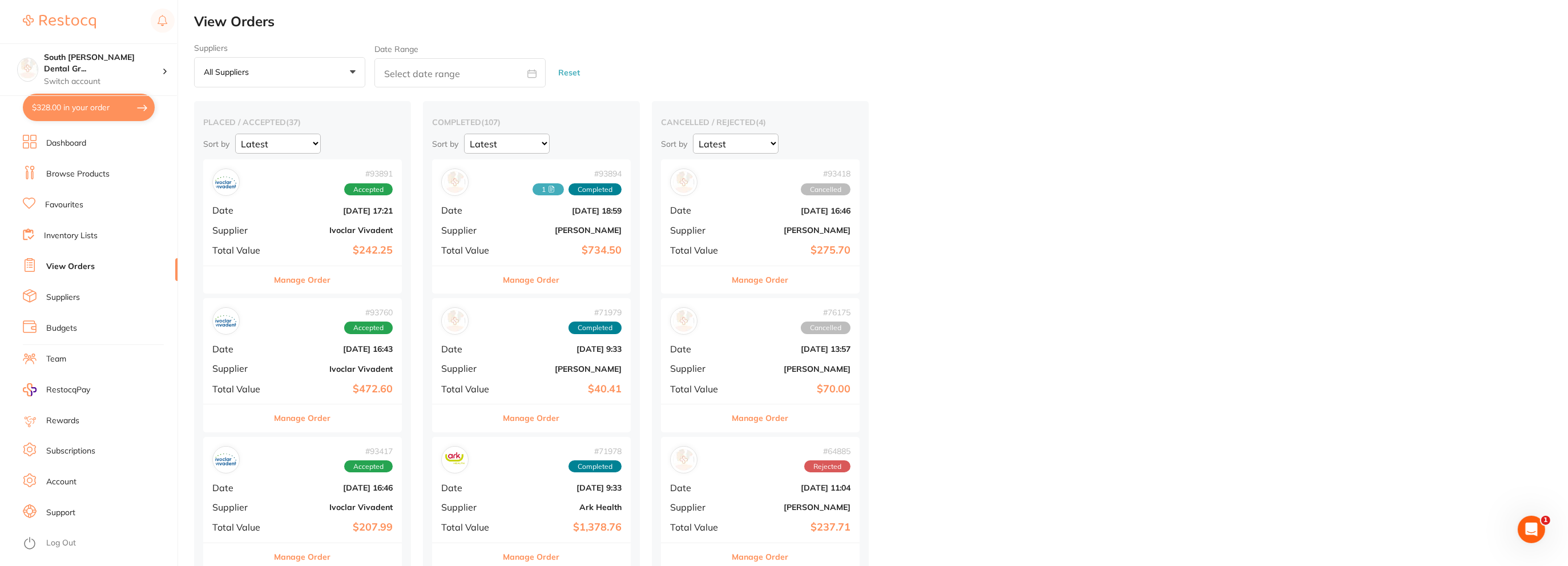
click at [83, 179] on link "Browse Products" at bounding box center [78, 174] width 63 height 11
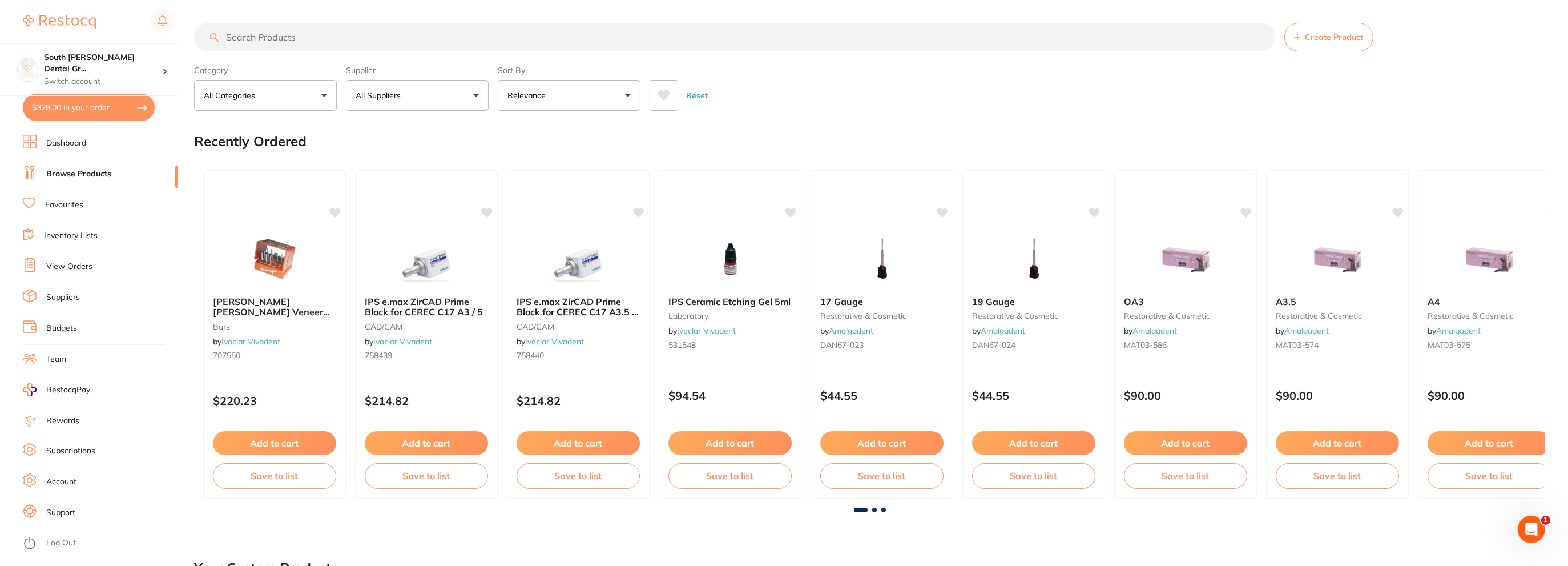
click at [303, 34] on input "search" at bounding box center [735, 36] width 1082 height 28
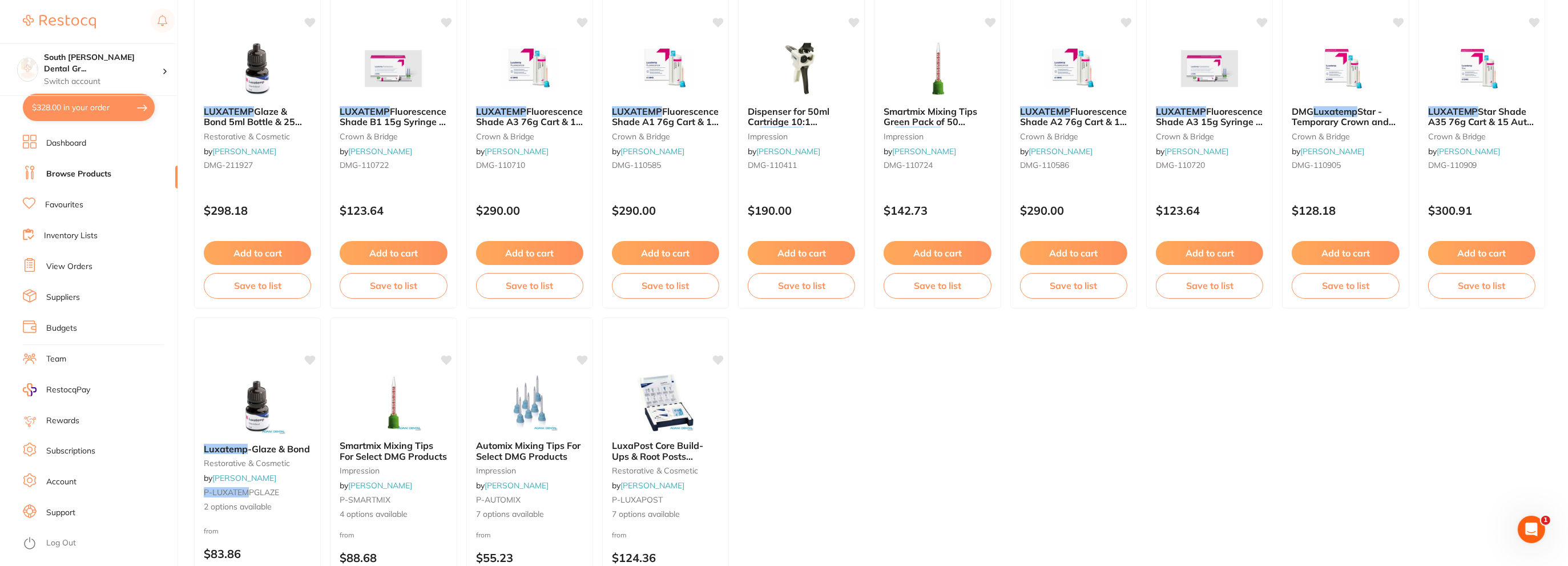
scroll to position [914, 0]
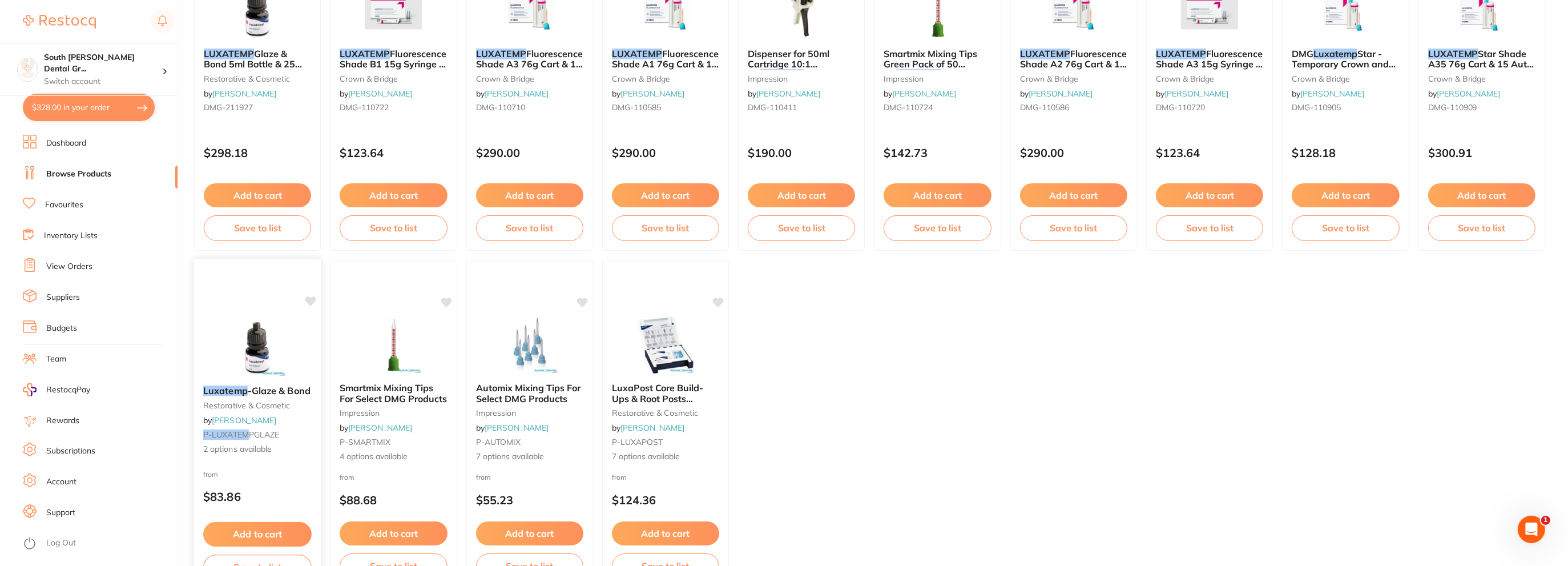
click at [239, 352] on img at bounding box center [257, 347] width 74 height 57
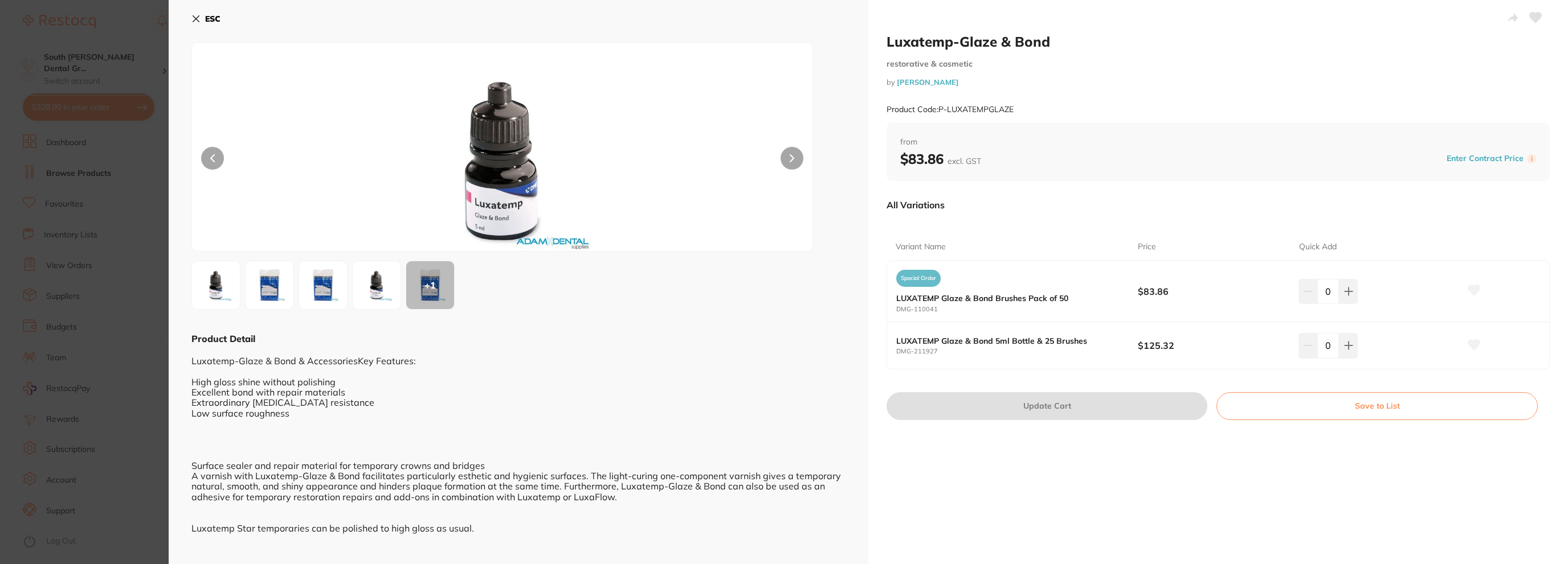
click at [203, 23] on button "ESC" at bounding box center [206, 19] width 29 height 19
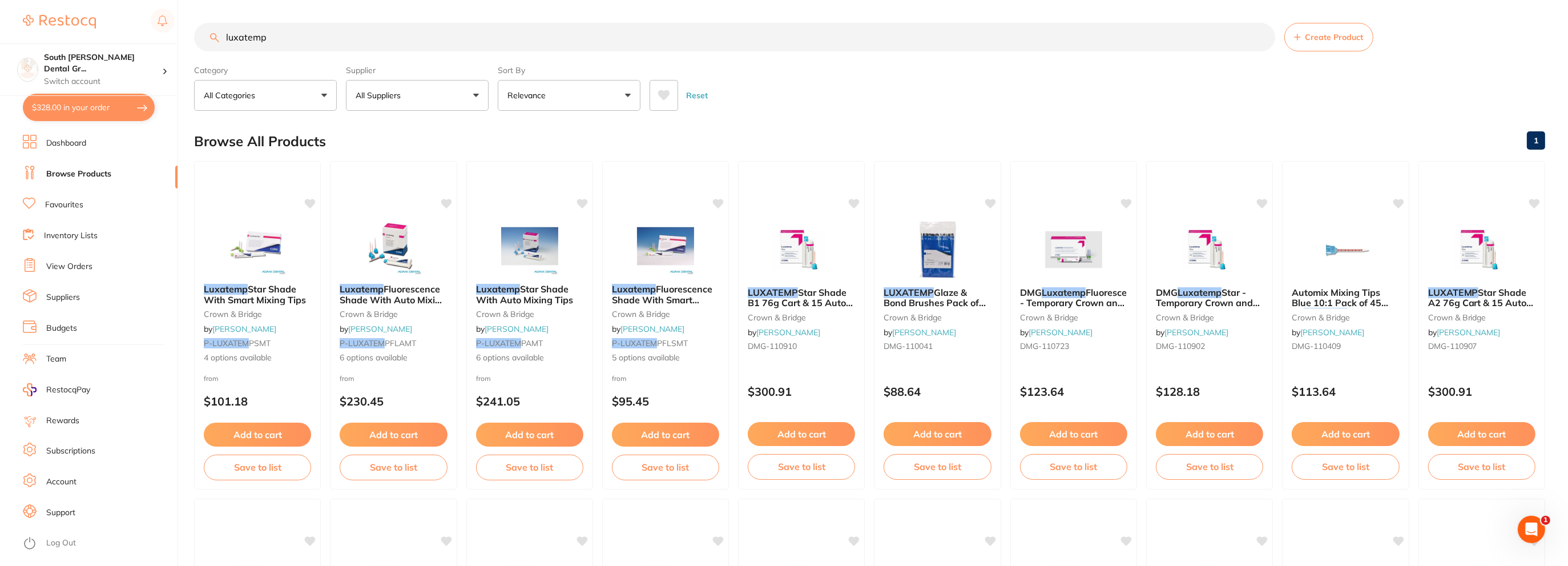
click at [284, 45] on input "luxatemp" at bounding box center [735, 36] width 1082 height 28
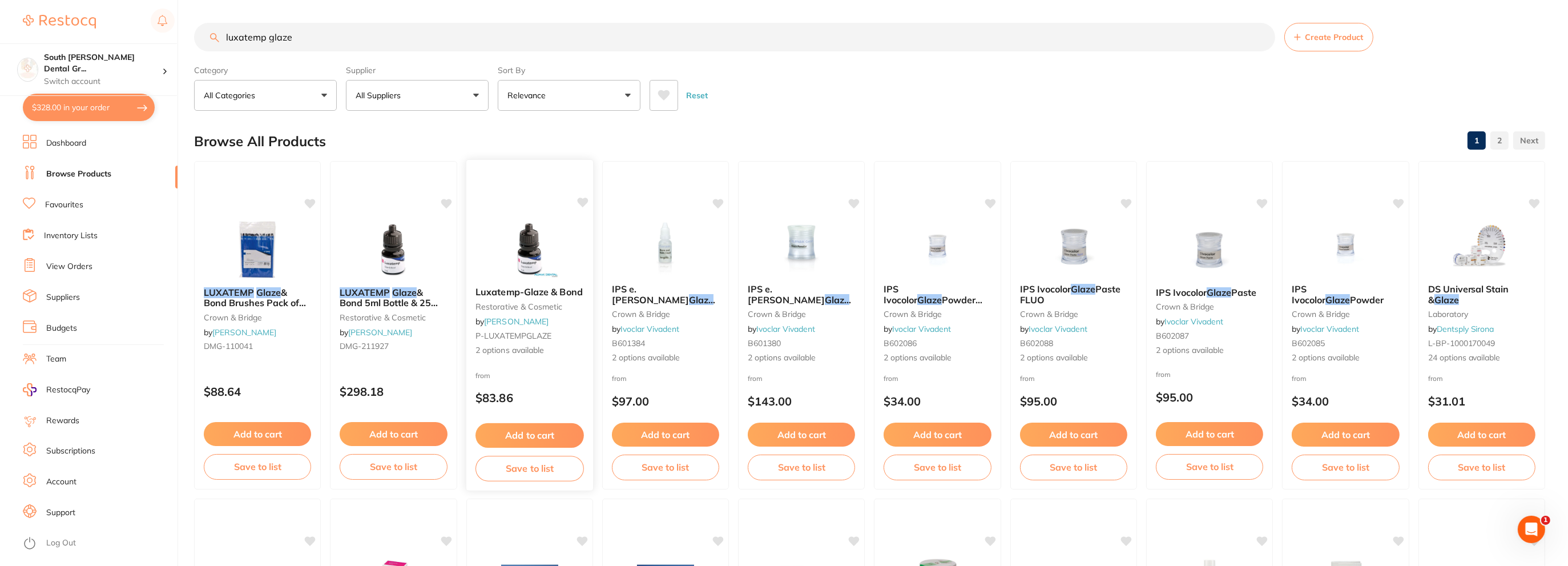
type input "luxatemp glaze"
click at [527, 286] on div "Luxatemp-Glaze & Bond restorative & cosmetic by [PERSON_NAME] P-LUXATEMPGLAZE 2…" at bounding box center [529, 321] width 127 height 88
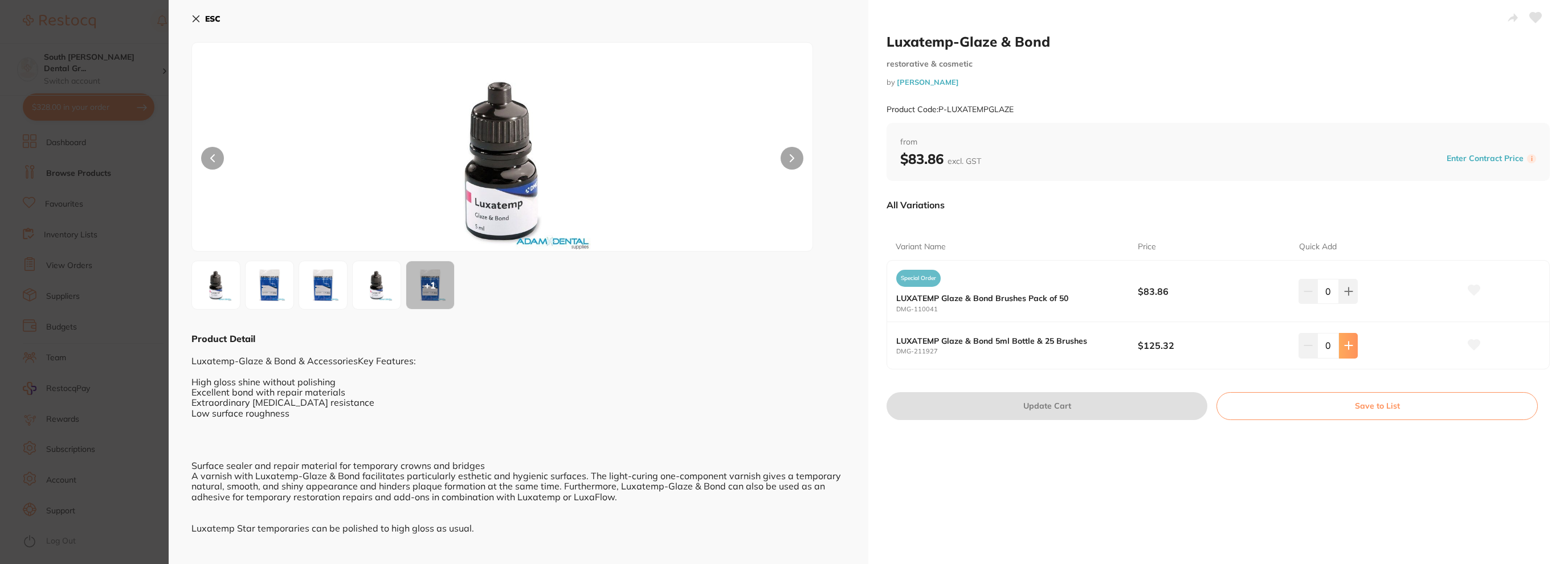
click at [1344, 339] on button at bounding box center [1348, 345] width 19 height 25
type input "1"
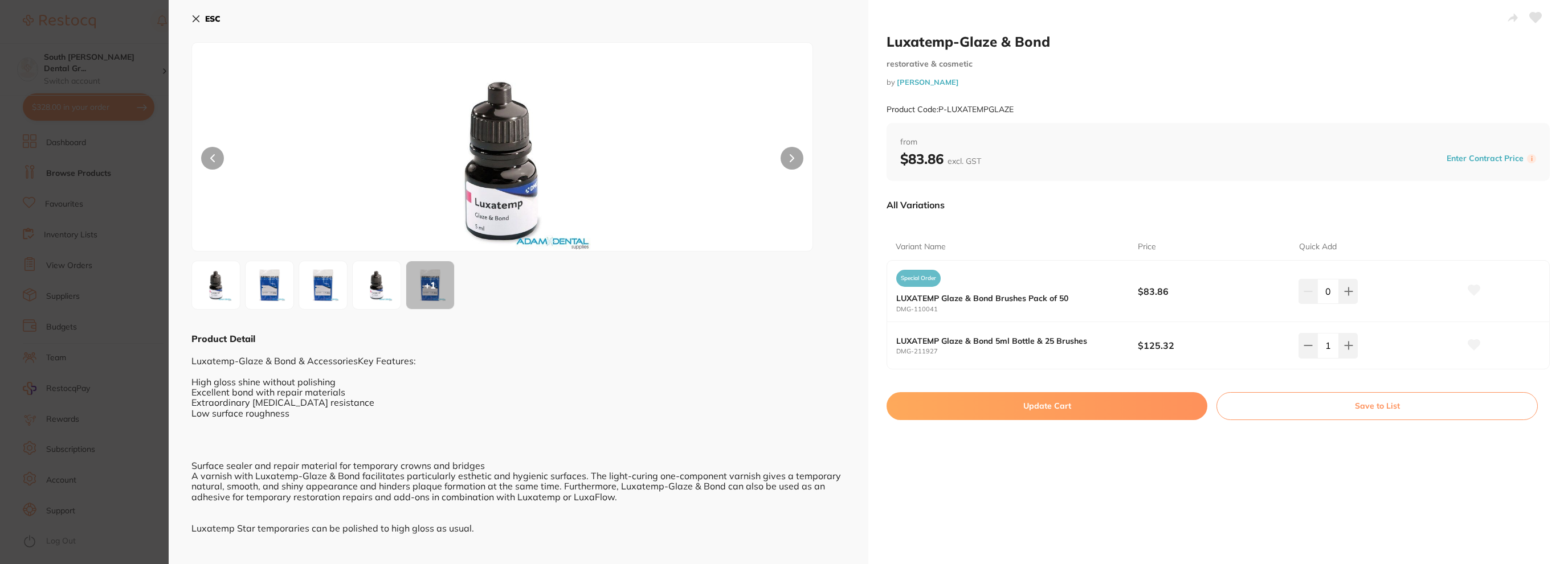
click at [1081, 405] on button "Update Cart" at bounding box center [1046, 406] width 321 height 27
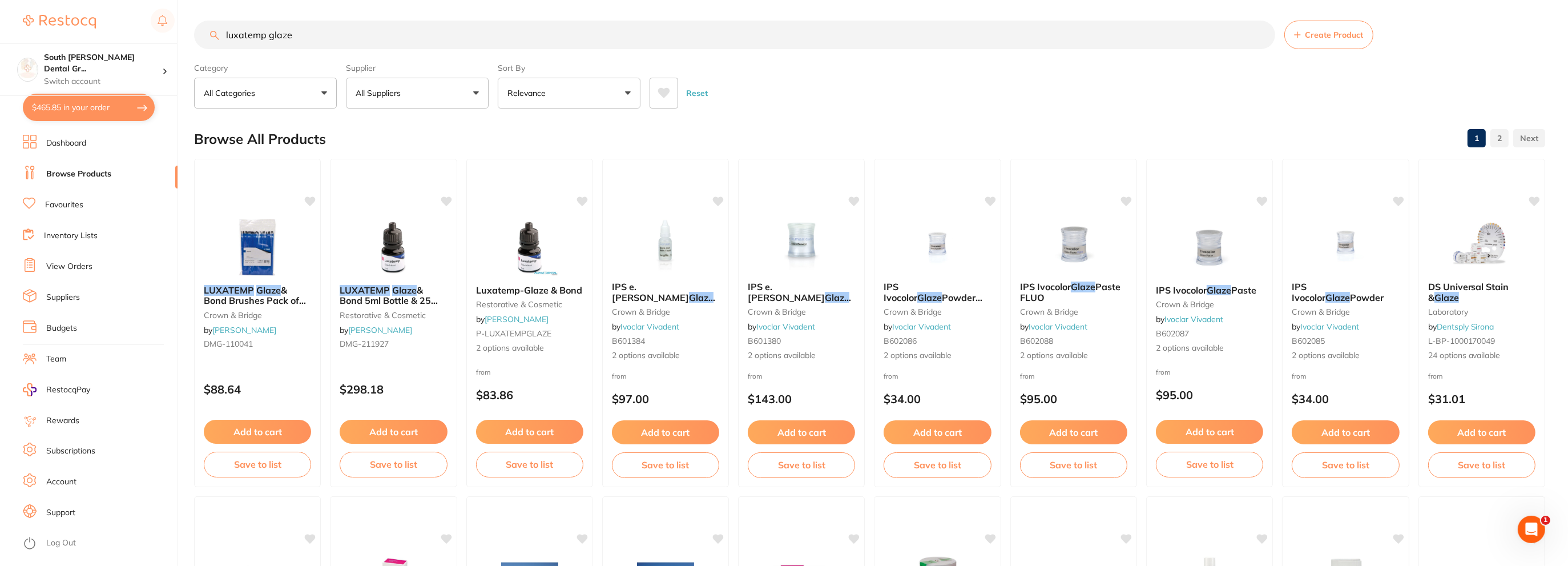
click at [98, 106] on button "$465.85 in your order" at bounding box center [88, 108] width 132 height 28
checkbox input "true"
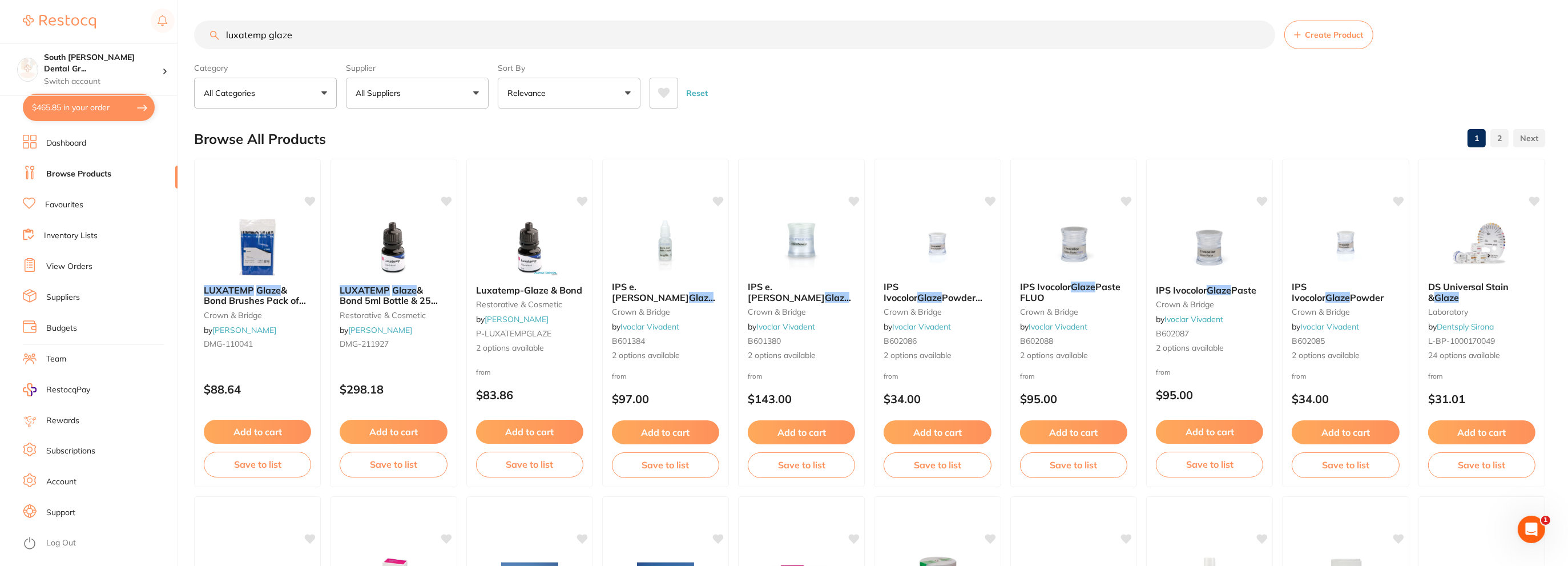
checkbox input "true"
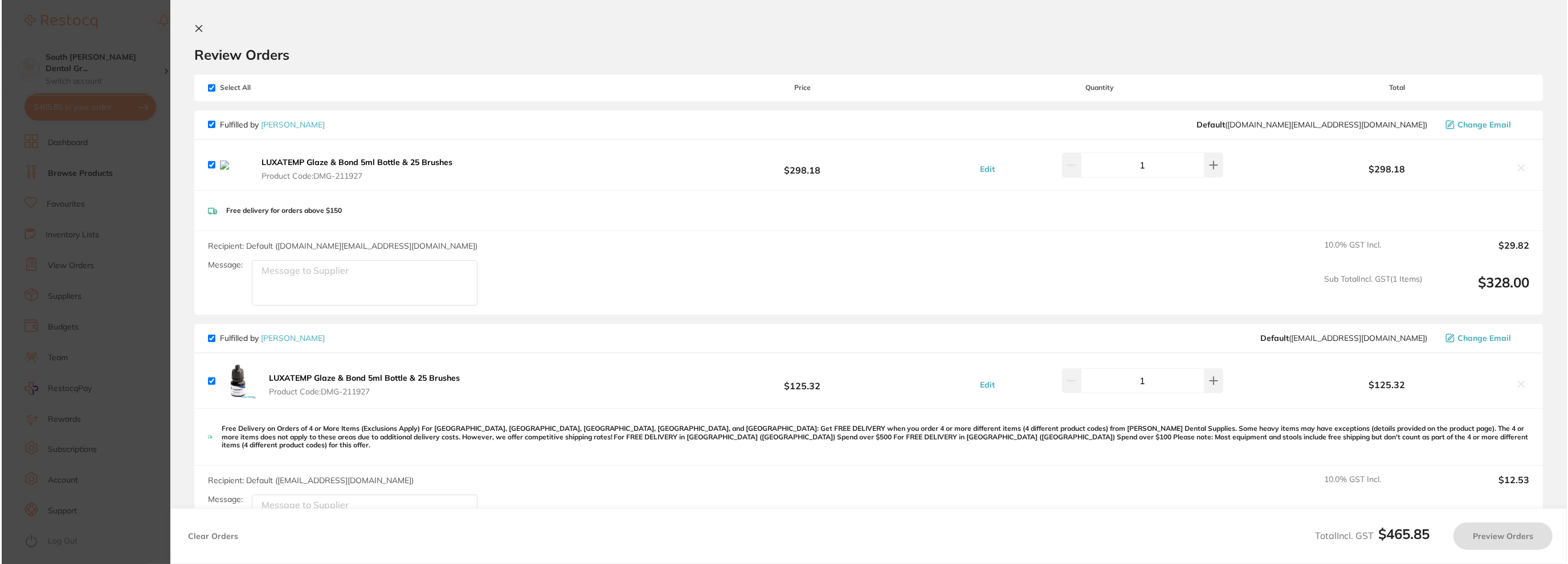
scroll to position [0, 0]
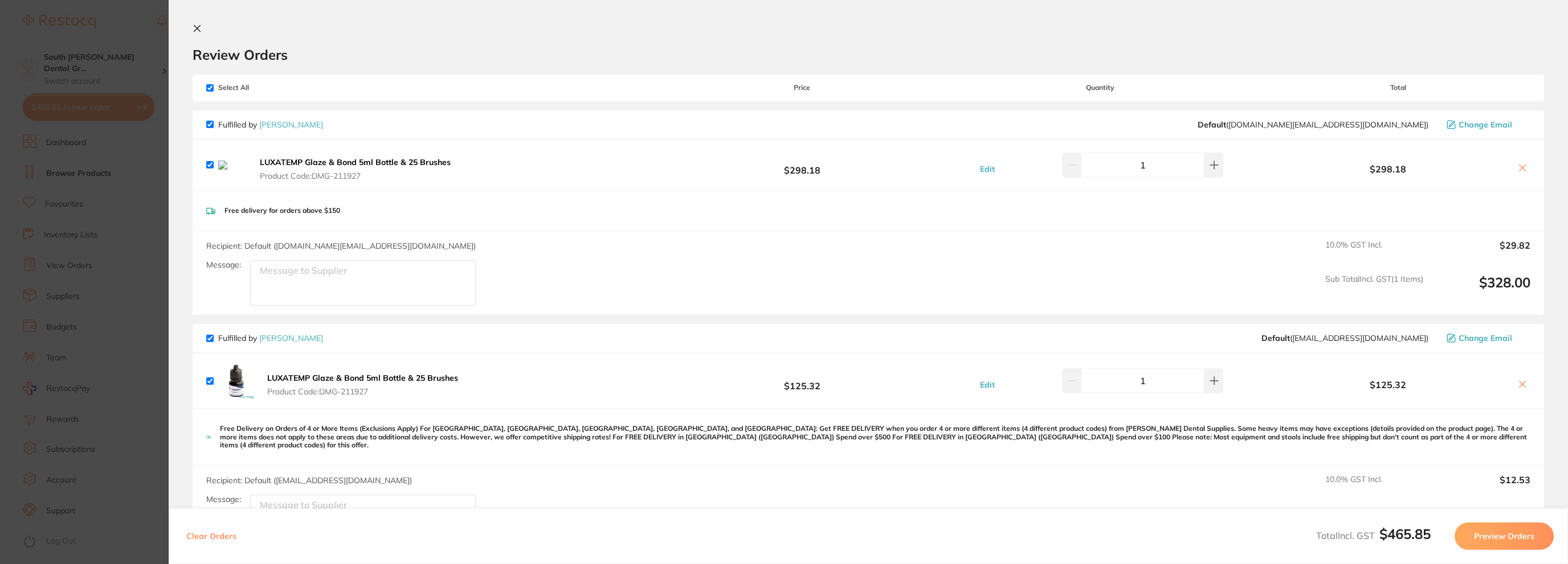
click at [1520, 168] on icon at bounding box center [1522, 168] width 9 height 9
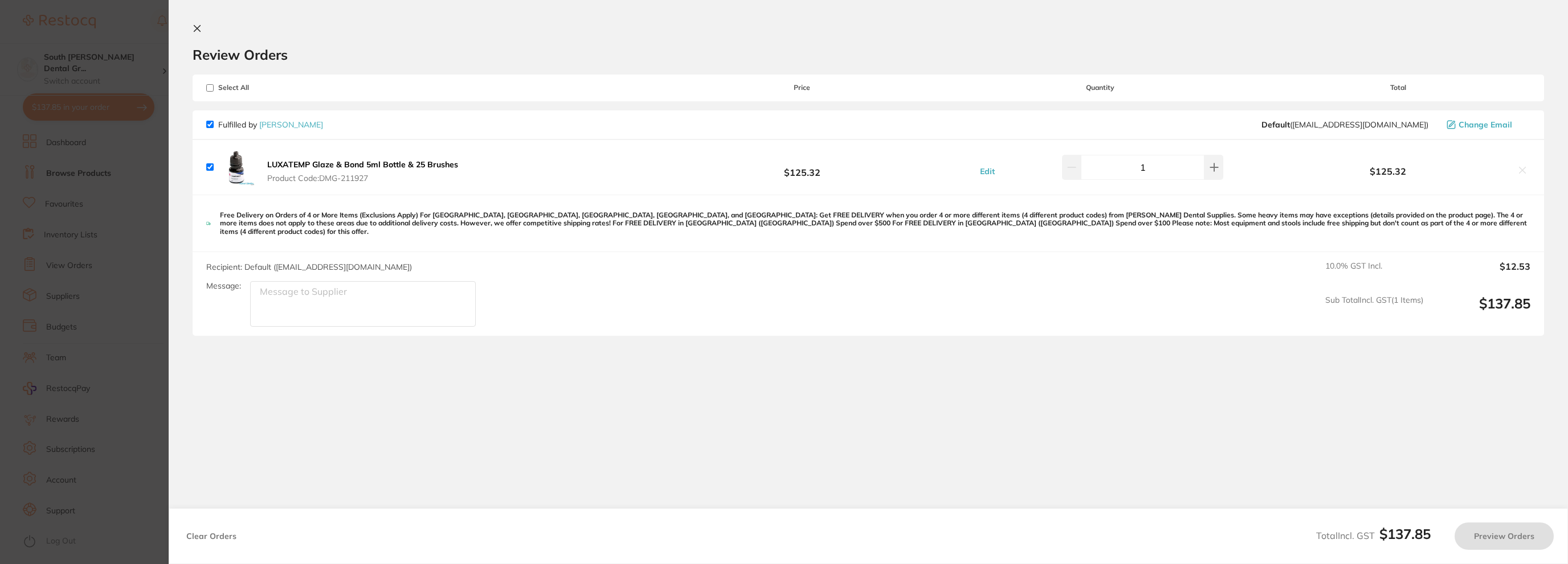
checkbox input "true"
click at [1501, 539] on button "Preview Orders" at bounding box center [1504, 537] width 99 height 27
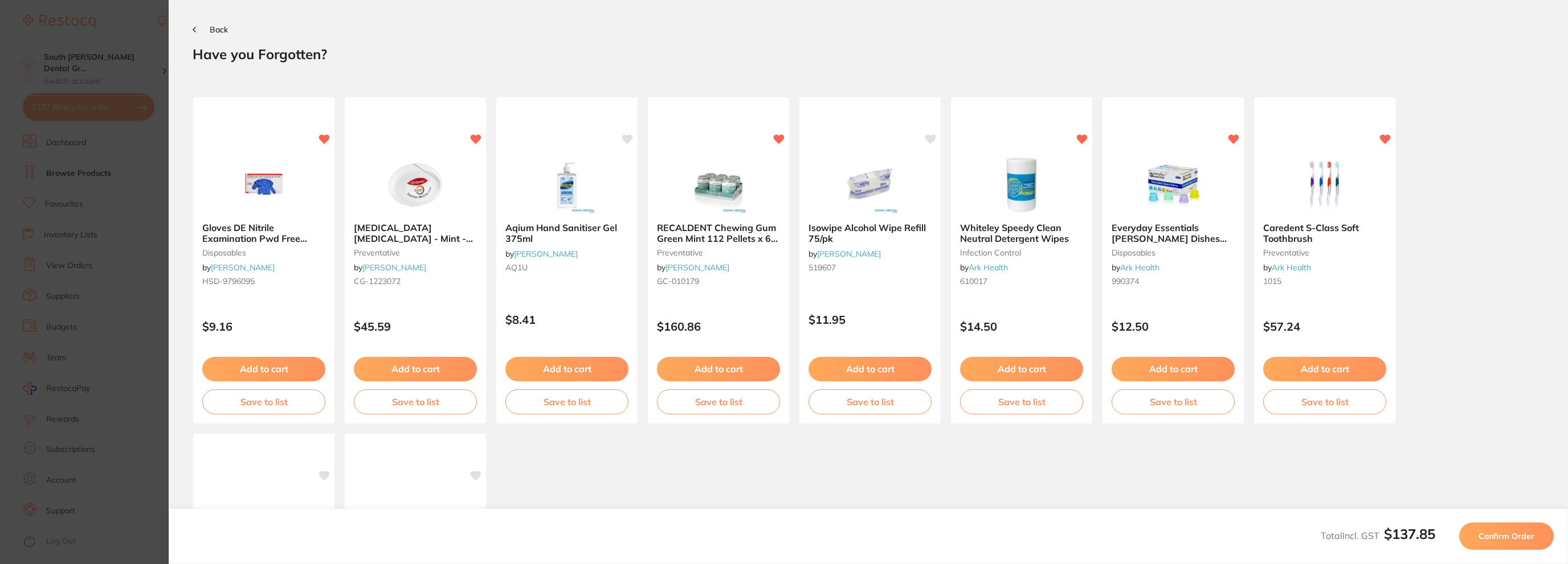
click at [1493, 538] on span "Confirm Order" at bounding box center [1506, 536] width 56 height 10
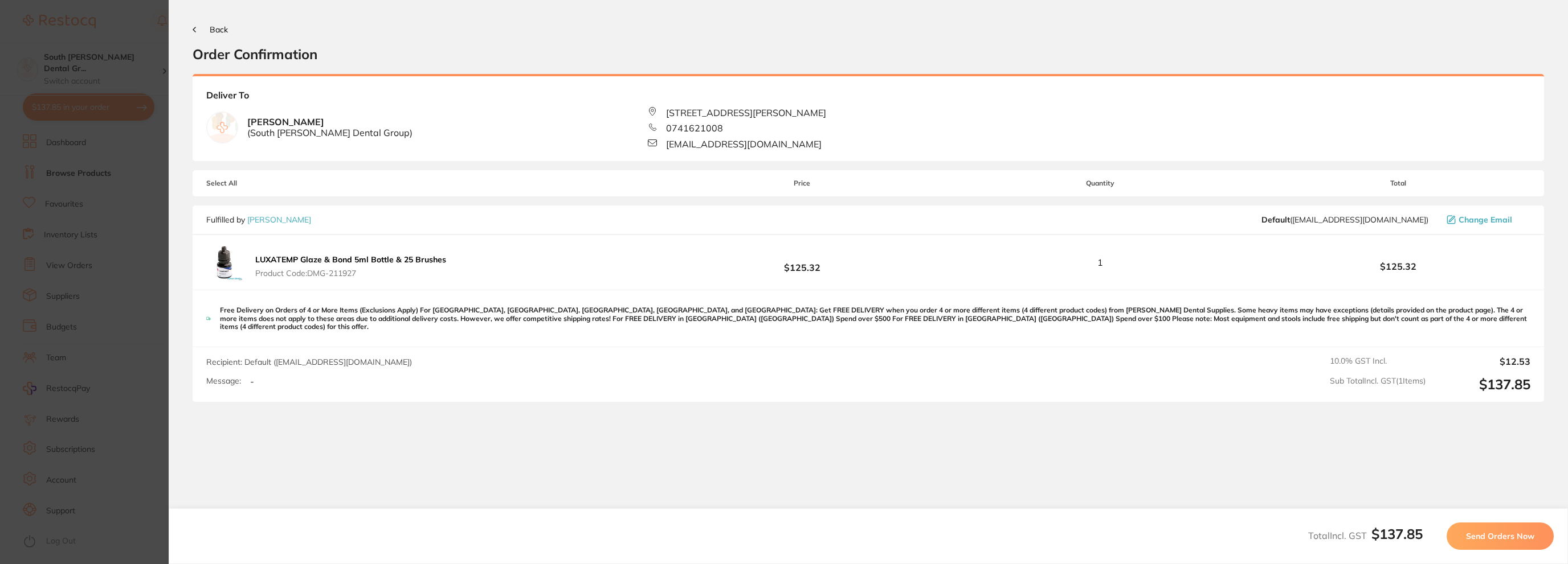
click at [1494, 537] on span "Send Orders Now" at bounding box center [1500, 536] width 69 height 10
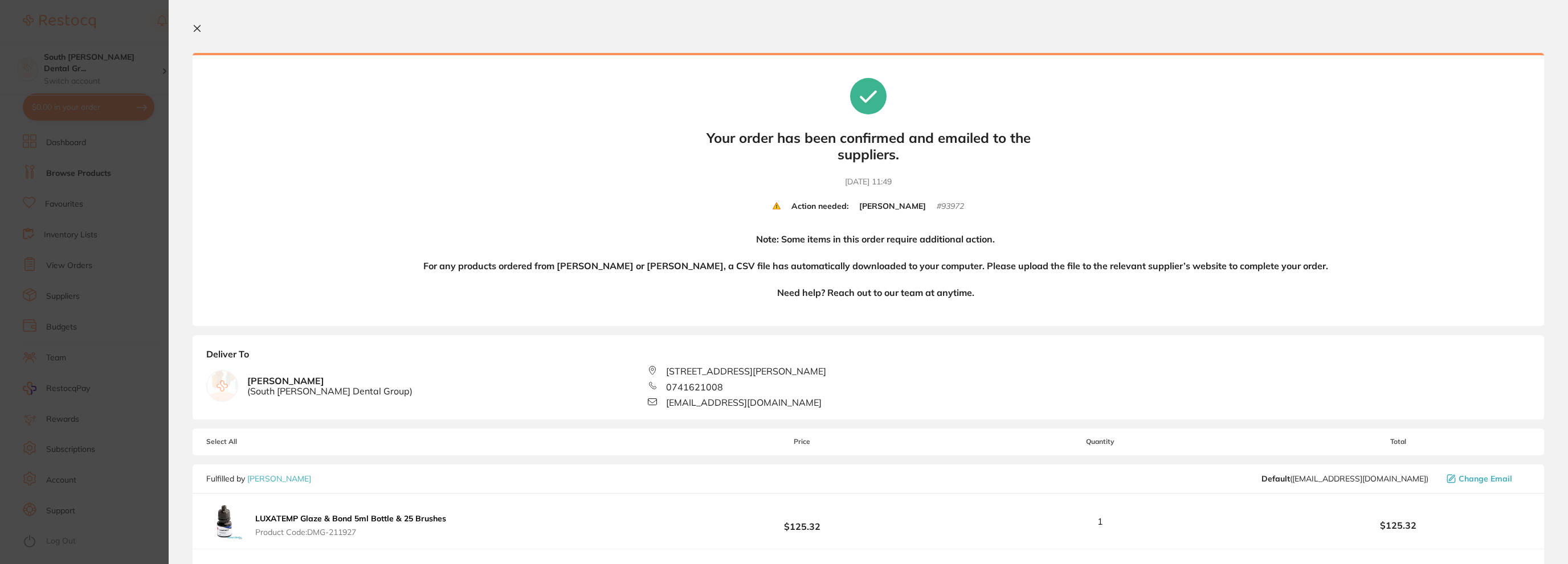
click at [194, 26] on icon at bounding box center [197, 28] width 9 height 9
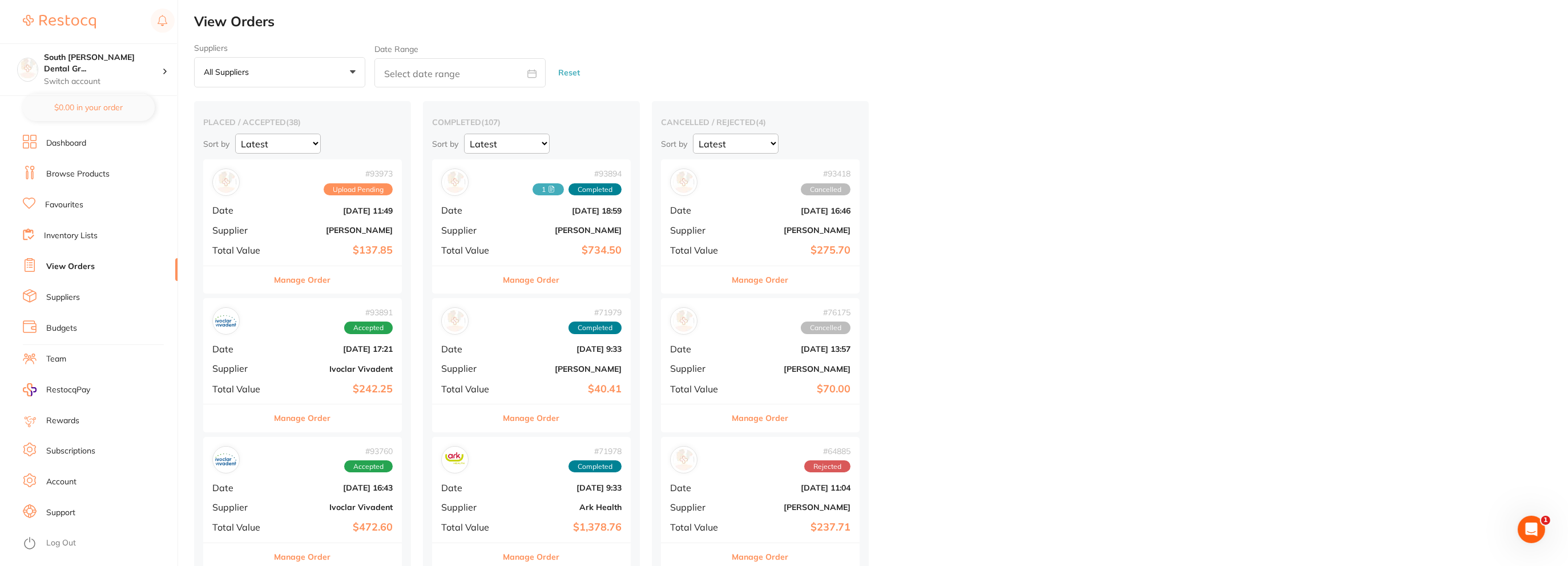
click at [299, 210] on b "[DATE] 11:49" at bounding box center [335, 211] width 114 height 9
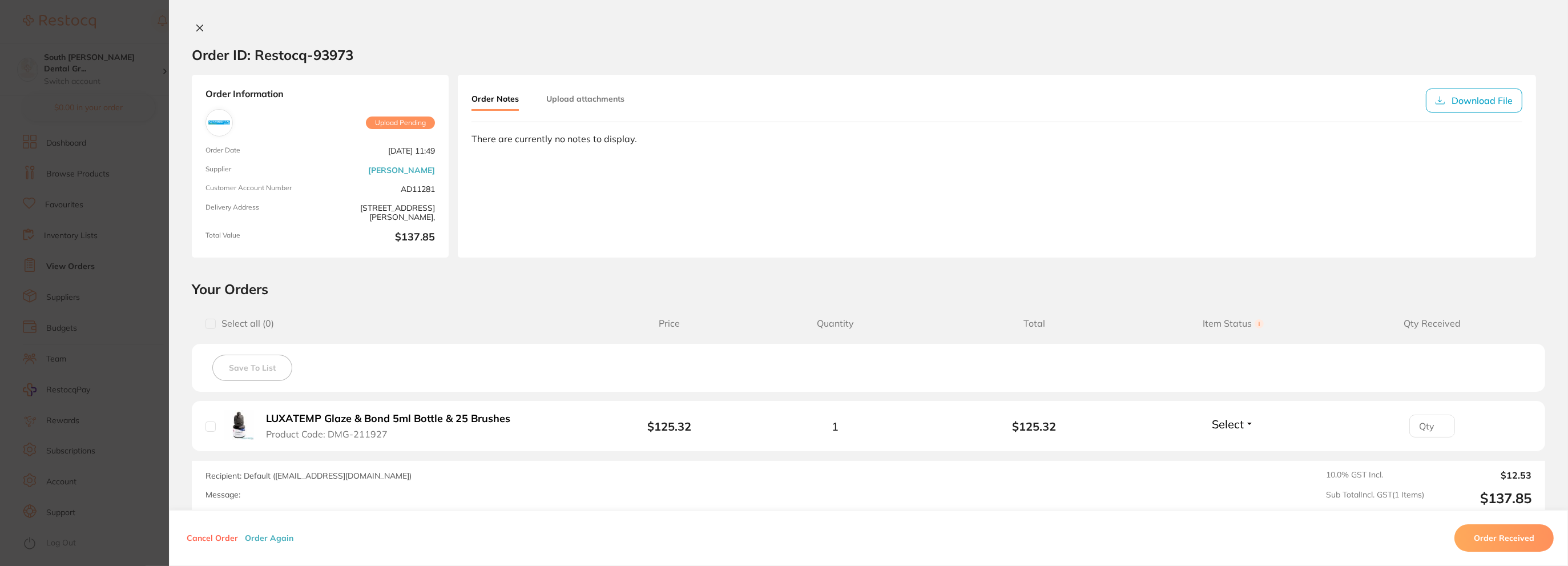
click at [592, 86] on div "Order Notes Upload attachments Download File There are currently no notes to di…" at bounding box center [997, 166] width 1079 height 183
click at [589, 93] on button "Upload attachments" at bounding box center [585, 98] width 78 height 20
click at [777, 177] on div "Click upload to select the attachments (Files should not exceed 20 MB each.) Up…" at bounding box center [997, 185] width 1032 height 26
click at [1464, 187] on span "Upload" at bounding box center [1477, 185] width 28 height 11
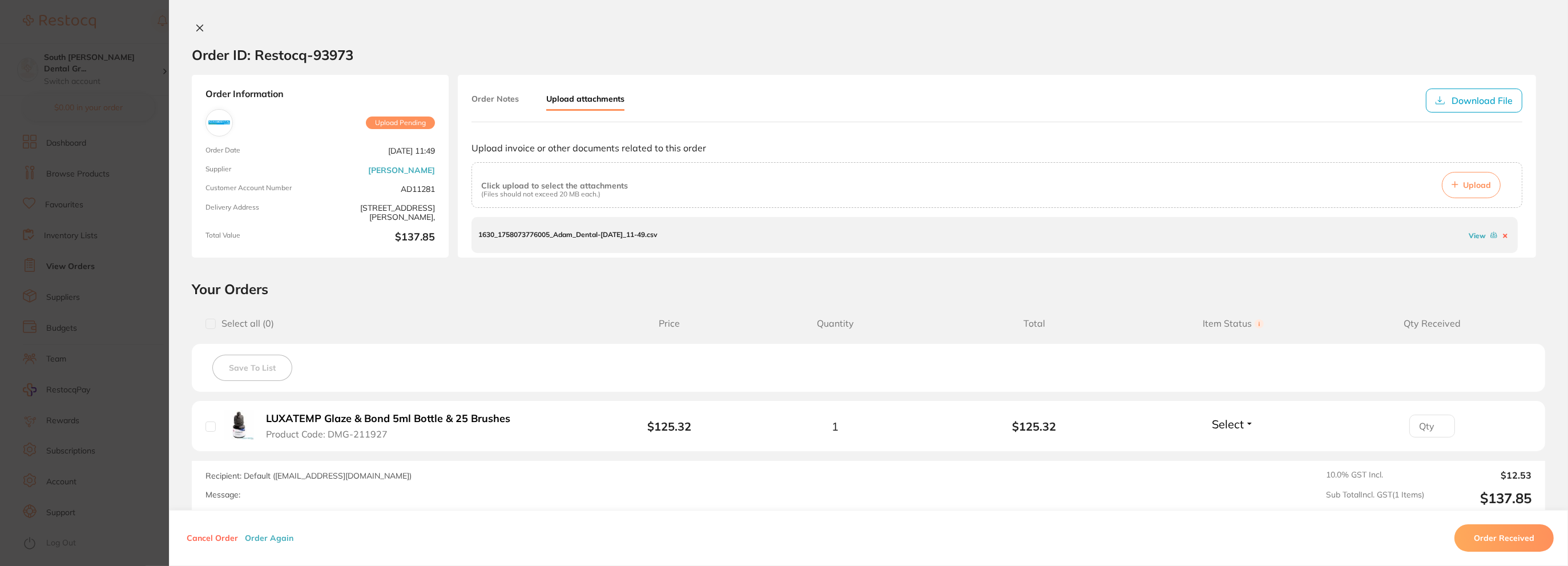
click at [544, 285] on h2 "Your Orders" at bounding box center [868, 288] width 1354 height 17
click at [80, 98] on section "Order ID: Restocq- 93973 Order Information Upload Pending Order Date [DATE] 11:…" at bounding box center [784, 283] width 1568 height 566
